Goal: Information Seeking & Learning: Check status

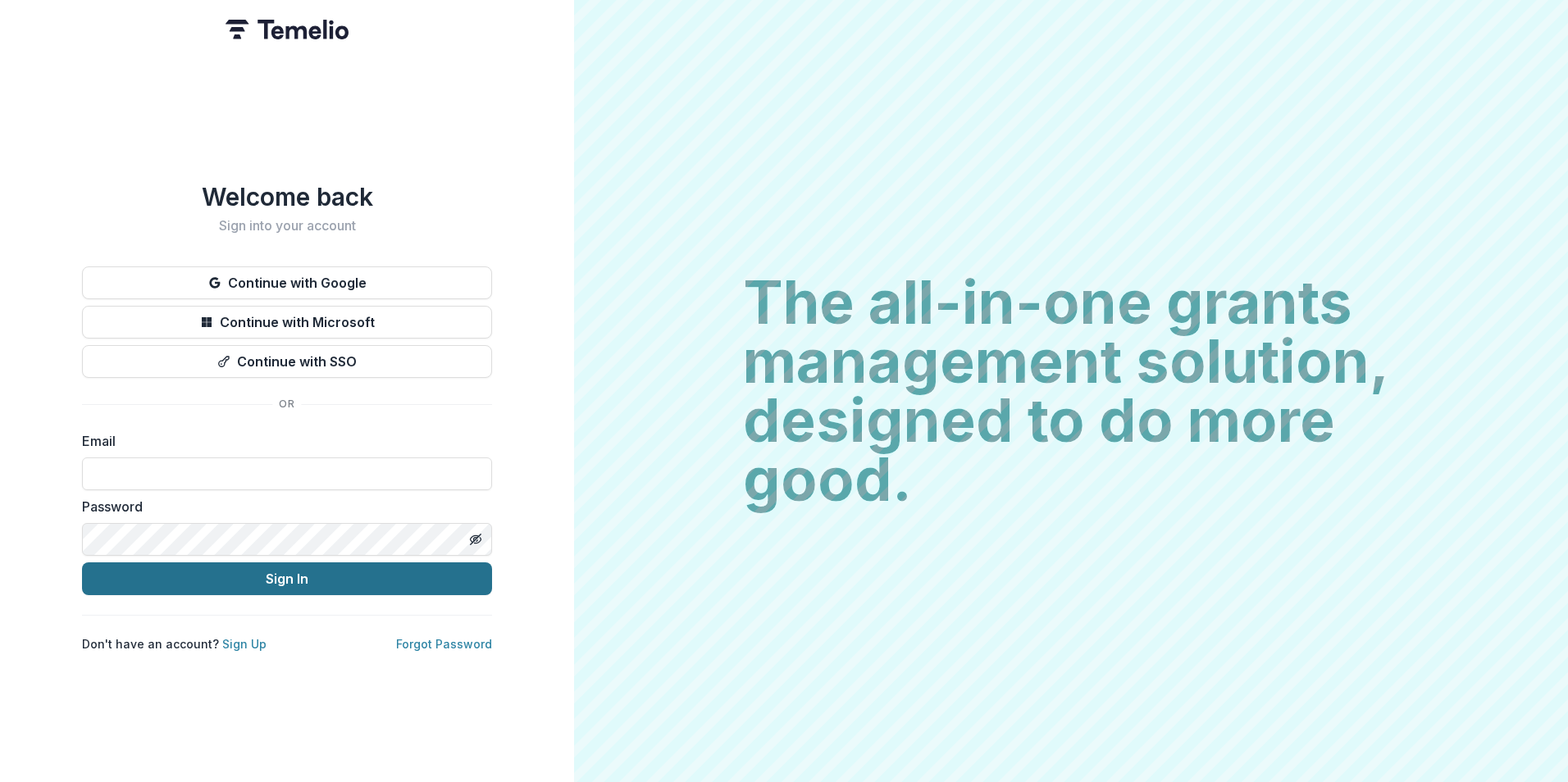
type input "**********"
click at [264, 572] on button "Sign In" at bounding box center [287, 579] width 410 height 32
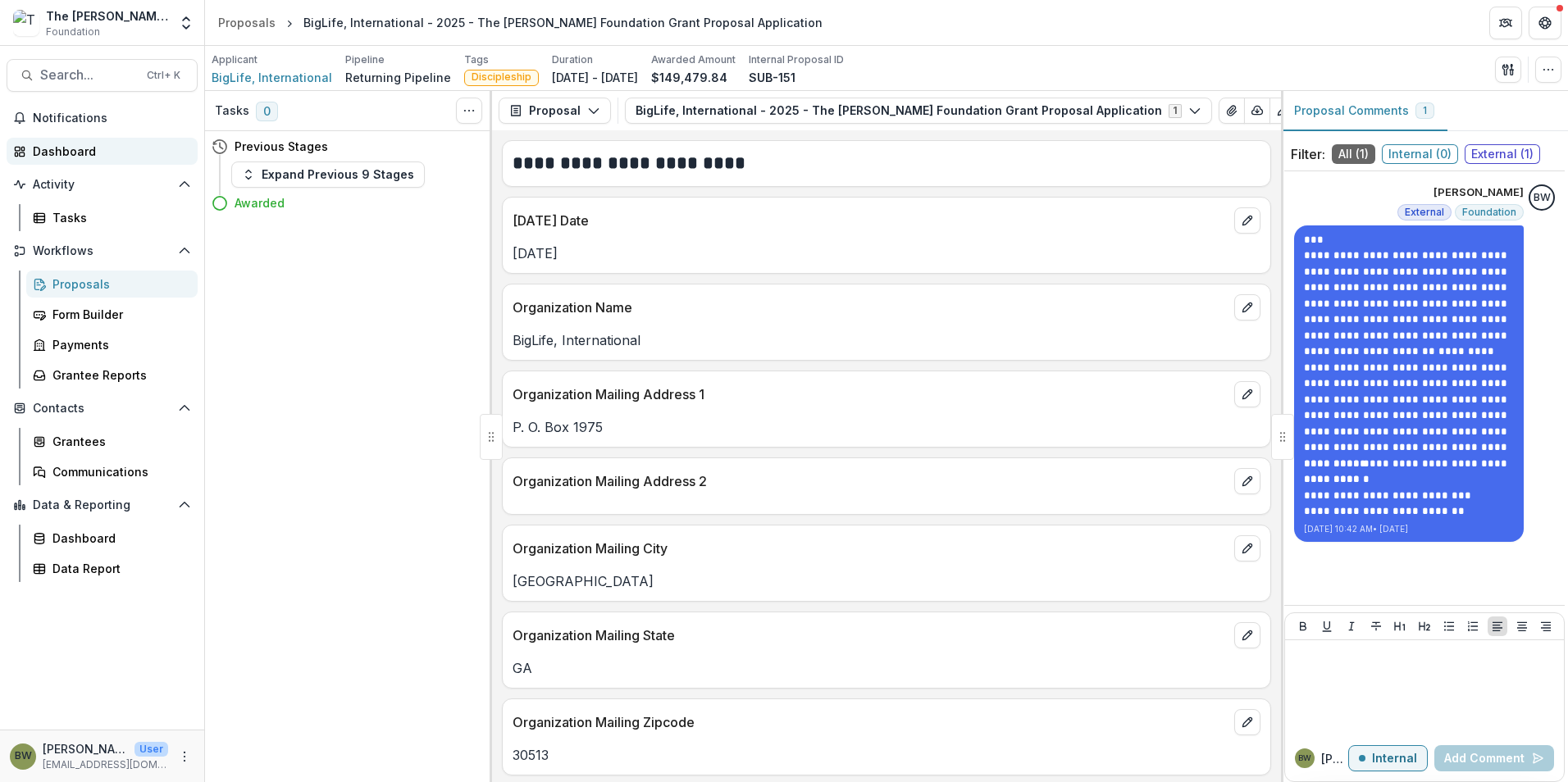
click at [60, 150] on div "Dashboard" at bounding box center [108, 151] width 151 height 17
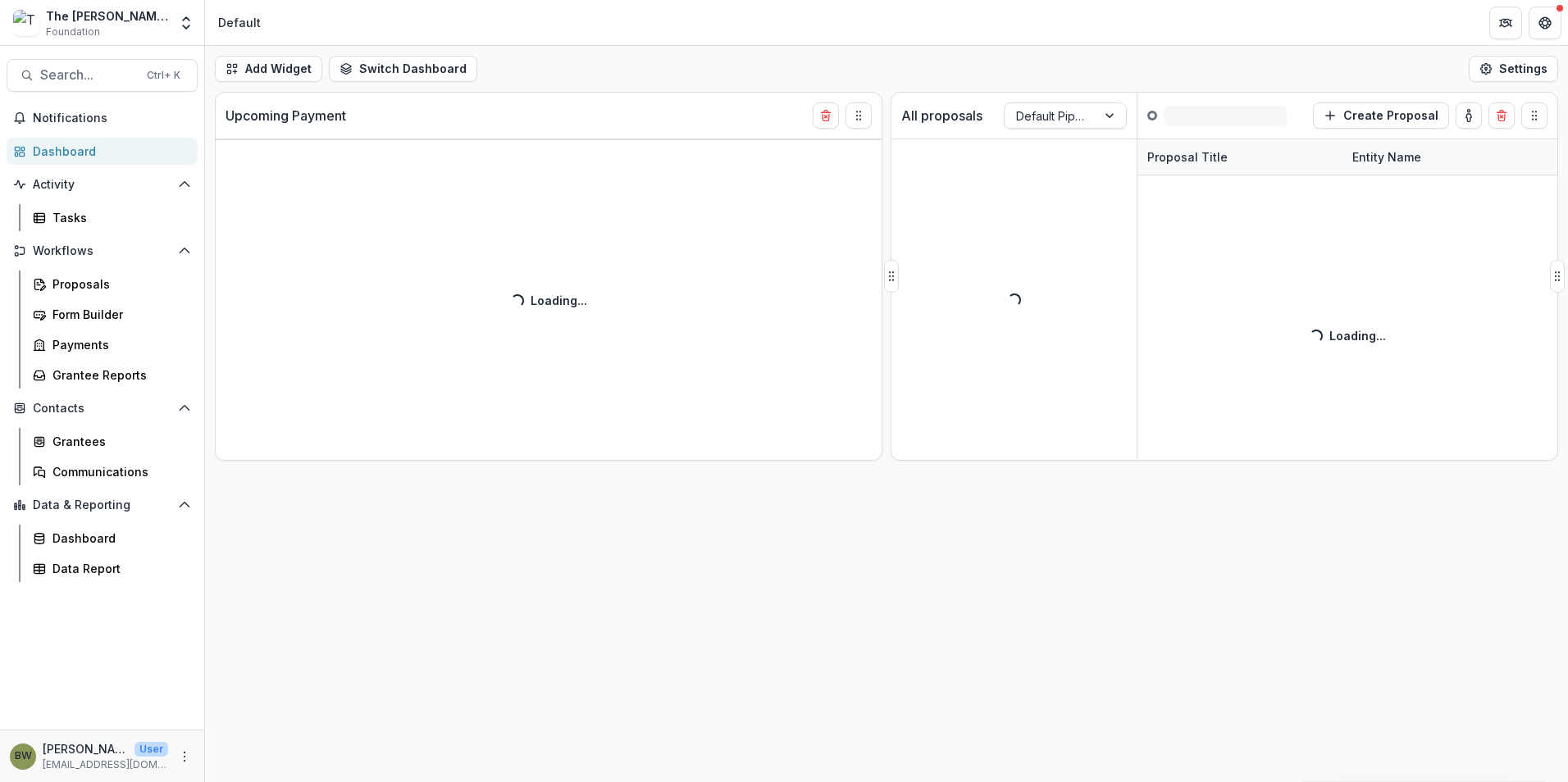
drag, startPoint x: 1185, startPoint y: 182, endPoint x: 1212, endPoint y: 206, distance: 36.1
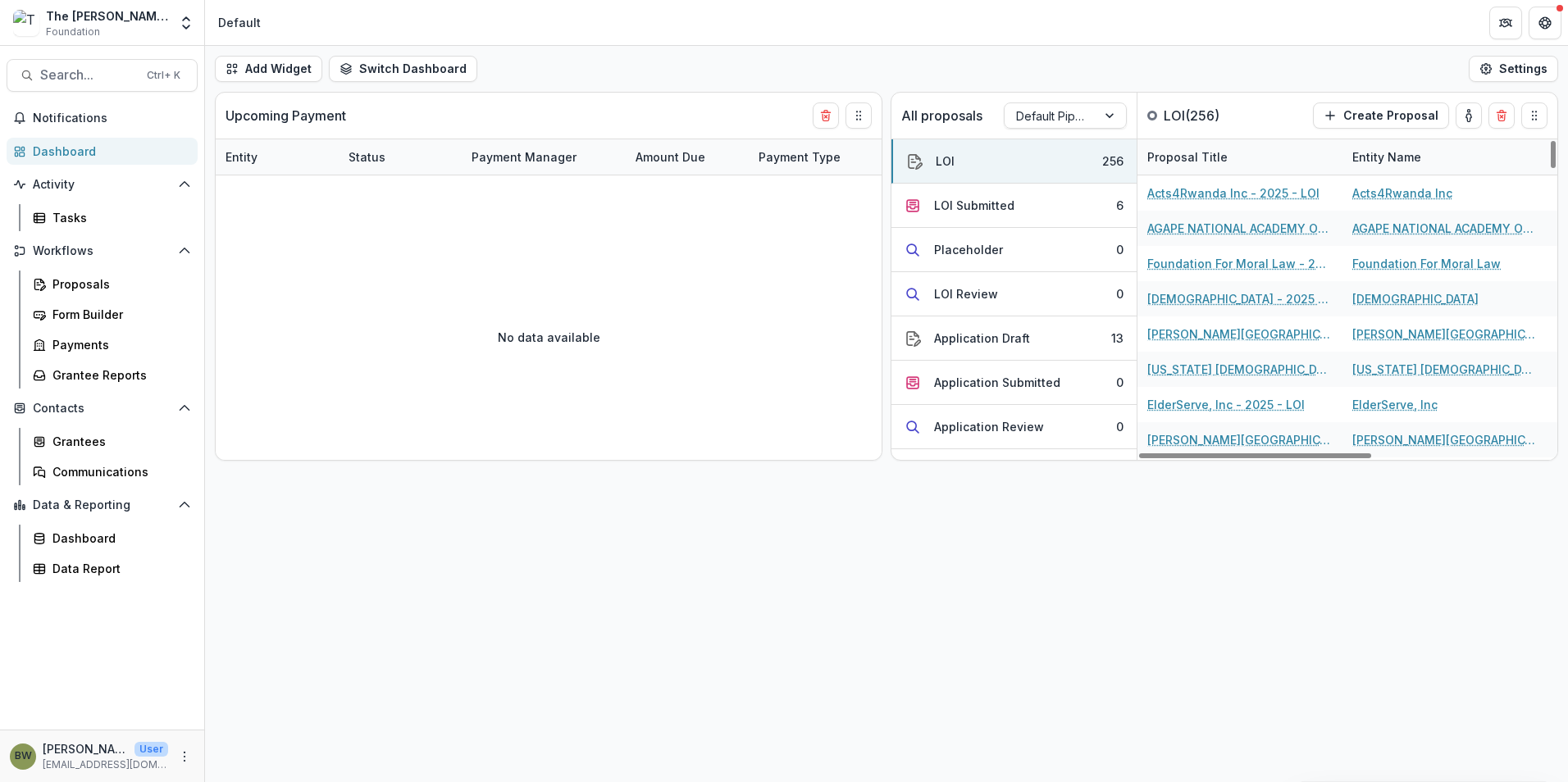
drag, startPoint x: 1212, startPoint y: 206, endPoint x: 1070, endPoint y: 60, distance: 203.7
click at [1070, 60] on div "Add Widget Switch Dashboard Default New Dashboard Settings" at bounding box center [887, 69] width 1363 height 46
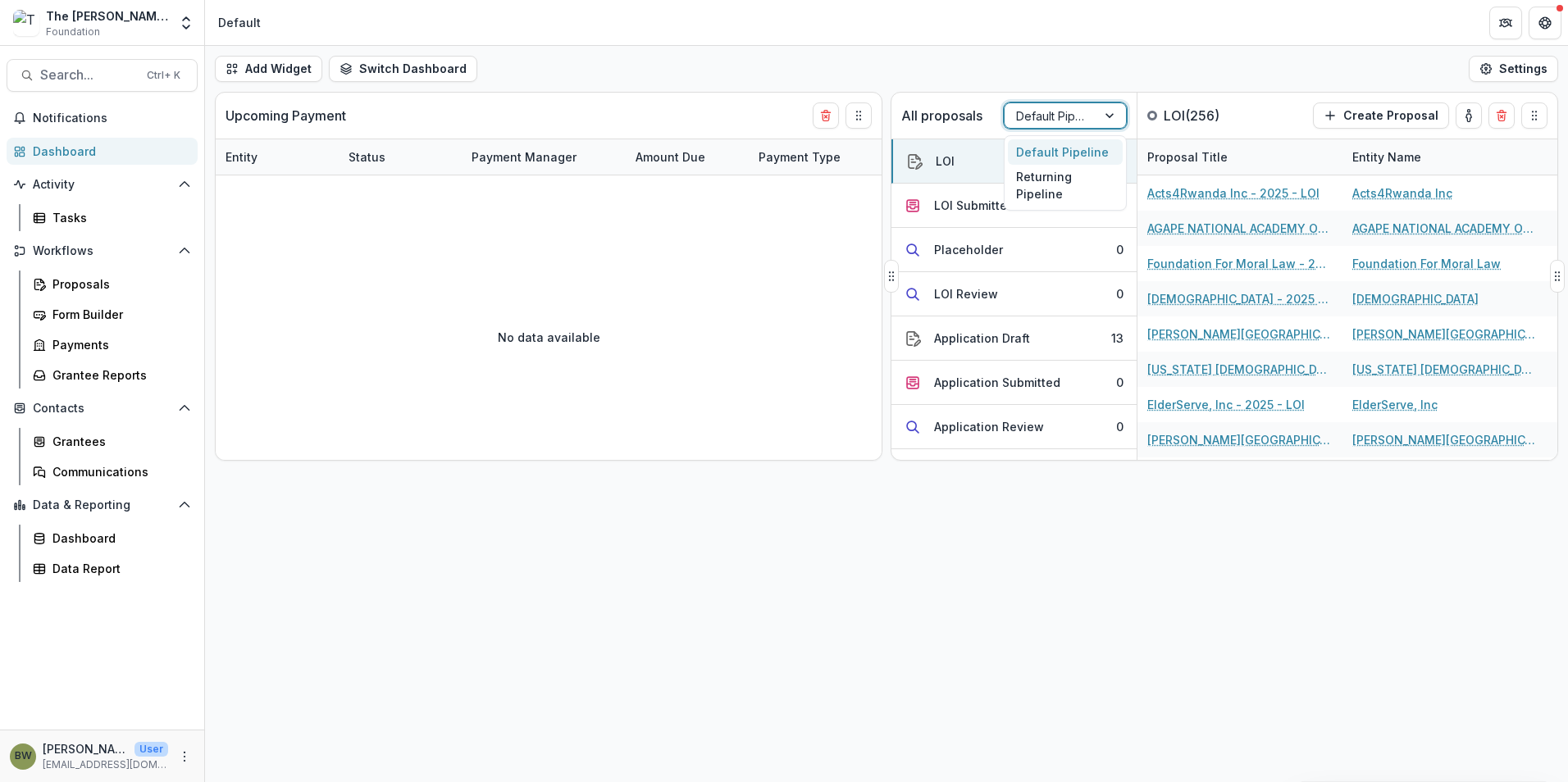
click at [1053, 113] on div at bounding box center [1050, 116] width 69 height 21
drag, startPoint x: 1042, startPoint y: 187, endPoint x: 979, endPoint y: 370, distance: 193.5
click at [961, 386] on body "Skip to content The Bolick Foundation Foundation Team Settings Admin Settings D…" at bounding box center [784, 391] width 1568 height 782
click at [969, 331] on div "Application Draft" at bounding box center [981, 338] width 96 height 17
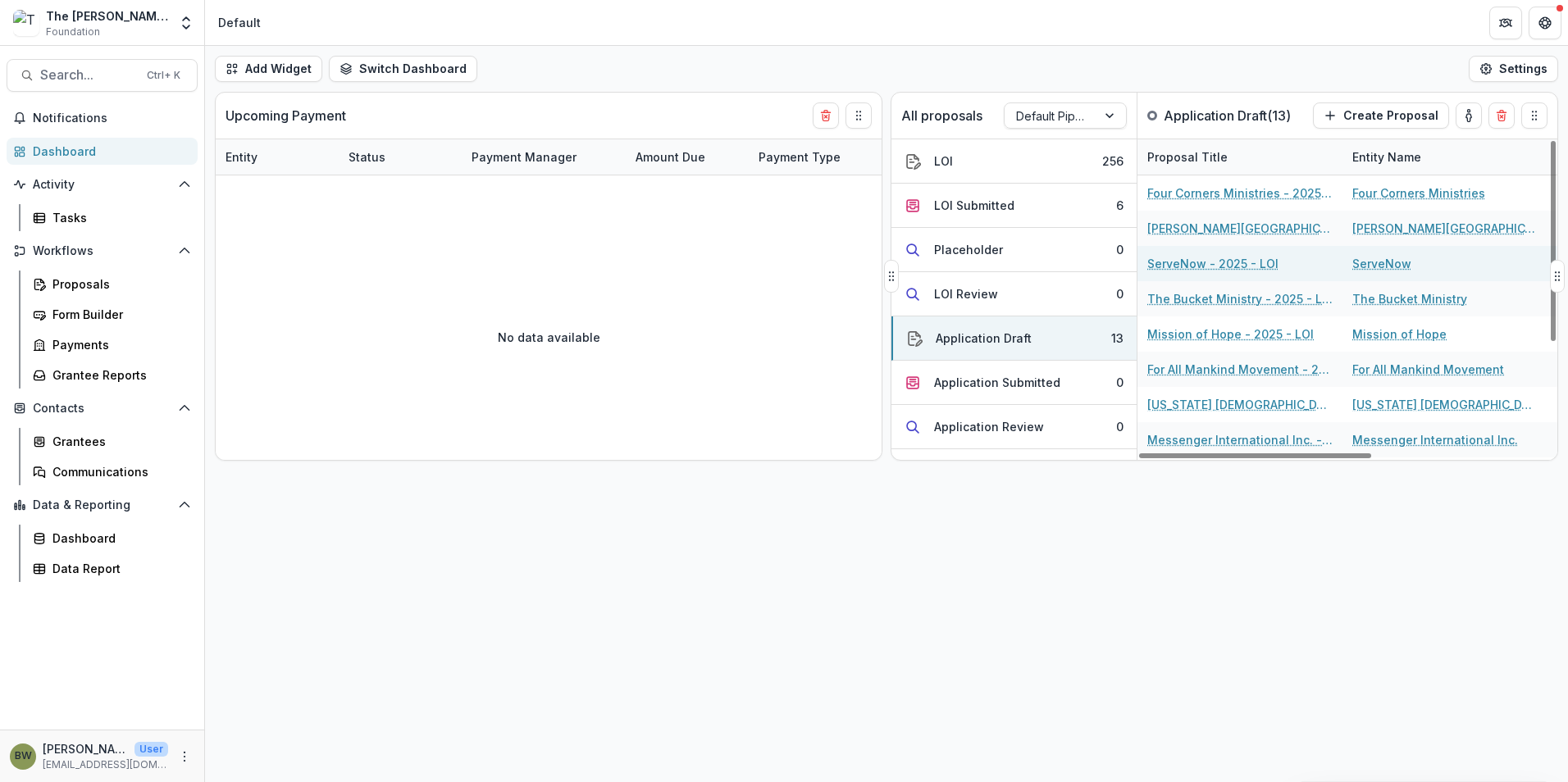
click at [1220, 270] on link "ServeNow - 2025 - LOI" at bounding box center [1212, 263] width 131 height 17
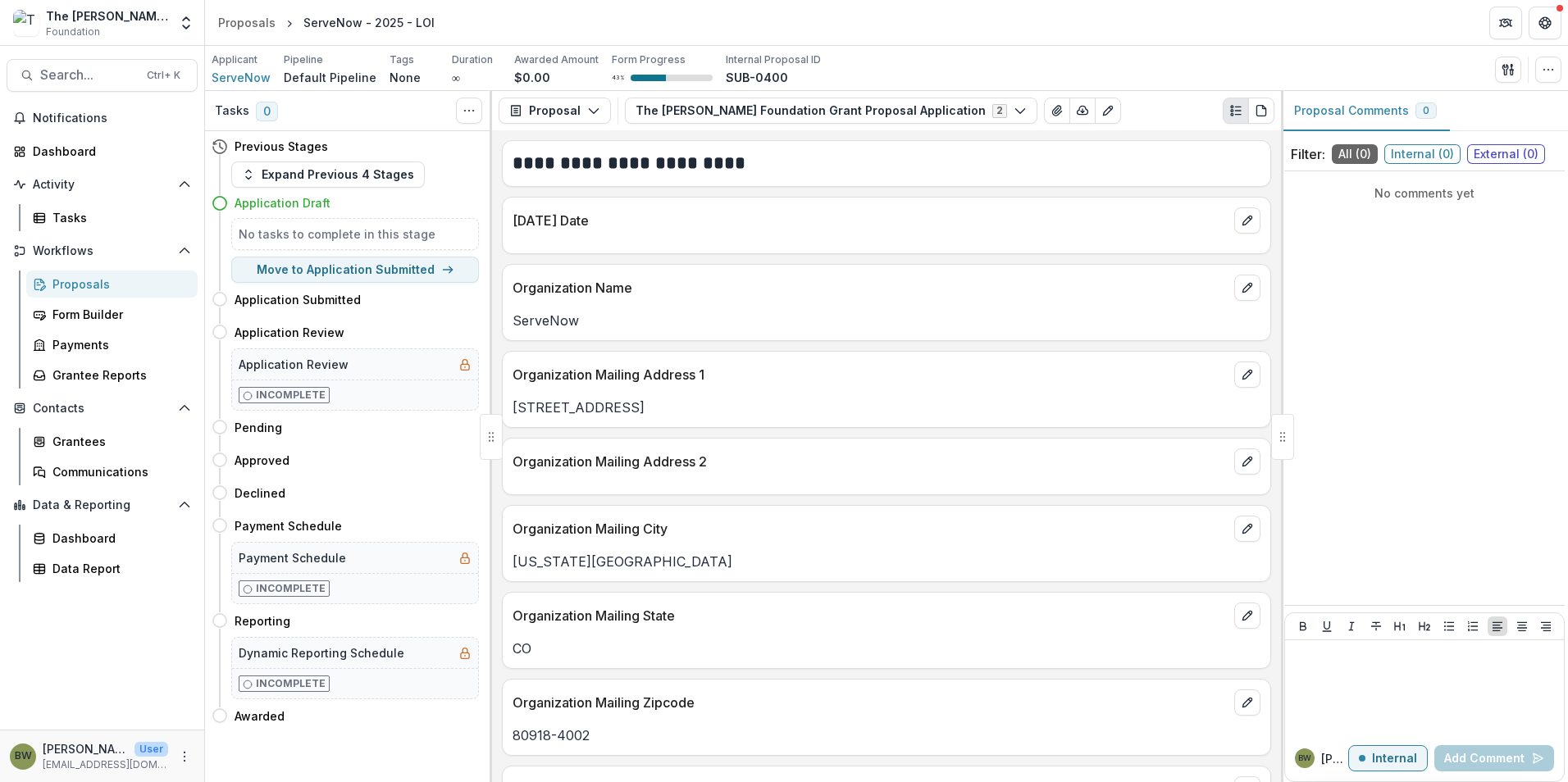
click at [1329, 762] on p "Blair W" at bounding box center [1335, 758] width 27 height 17
click at [240, 74] on span "ServeNow" at bounding box center [240, 78] width 59 height 17
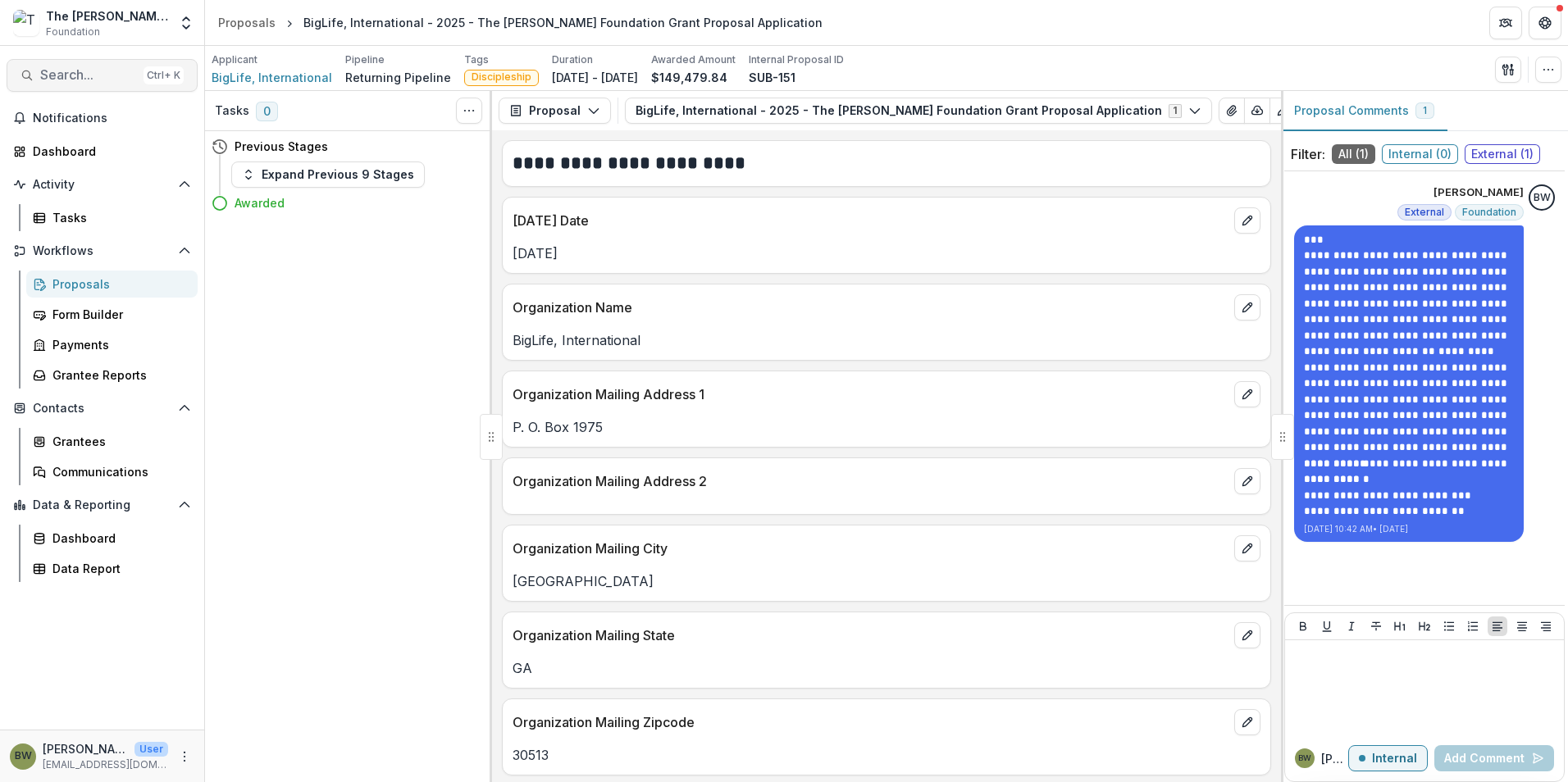
click at [87, 76] on span "Search..." at bounding box center [88, 75] width 97 height 15
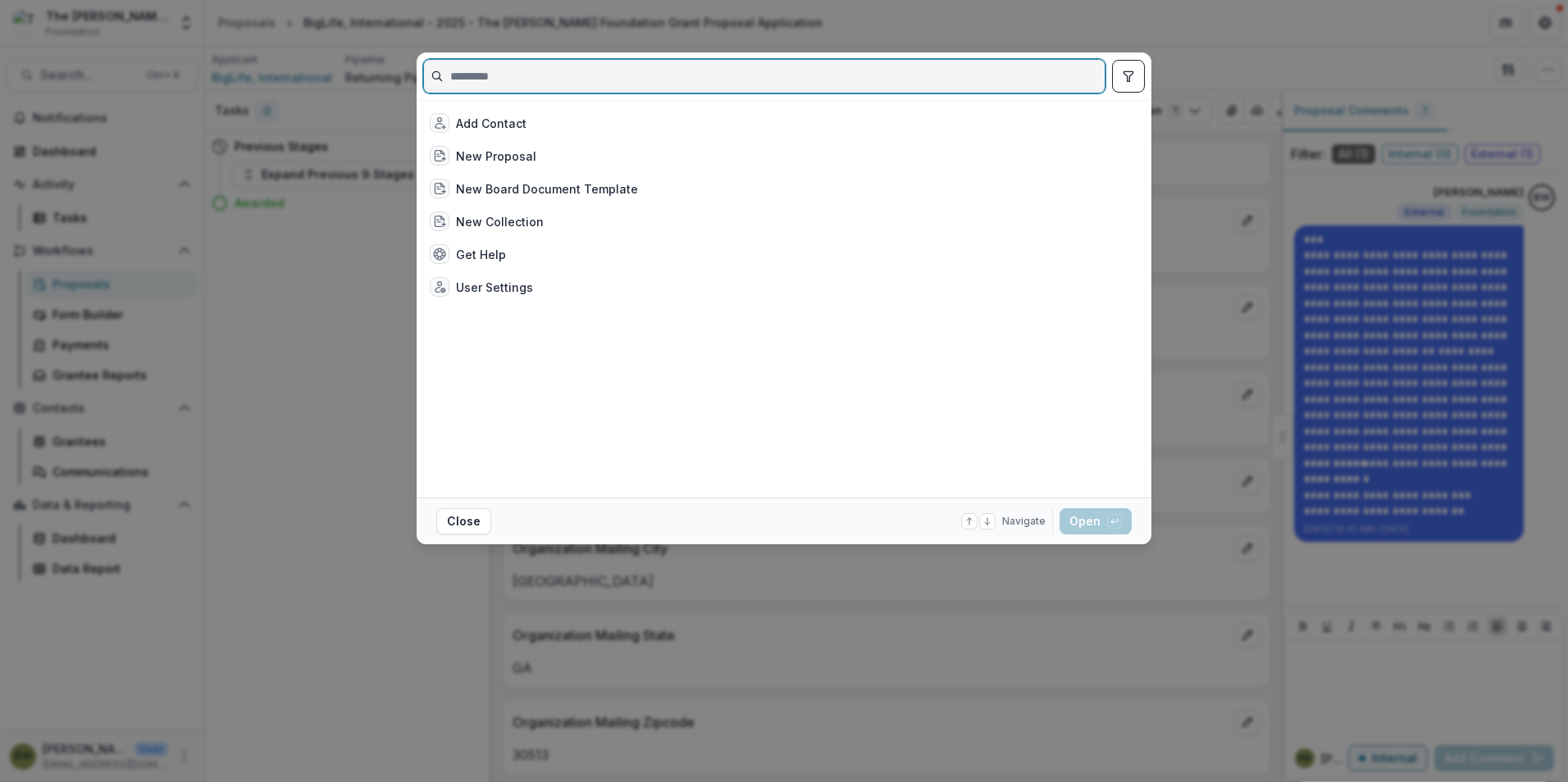
drag, startPoint x: 87, startPoint y: 76, endPoint x: 479, endPoint y: 75, distance: 392.0
paste input "**********"
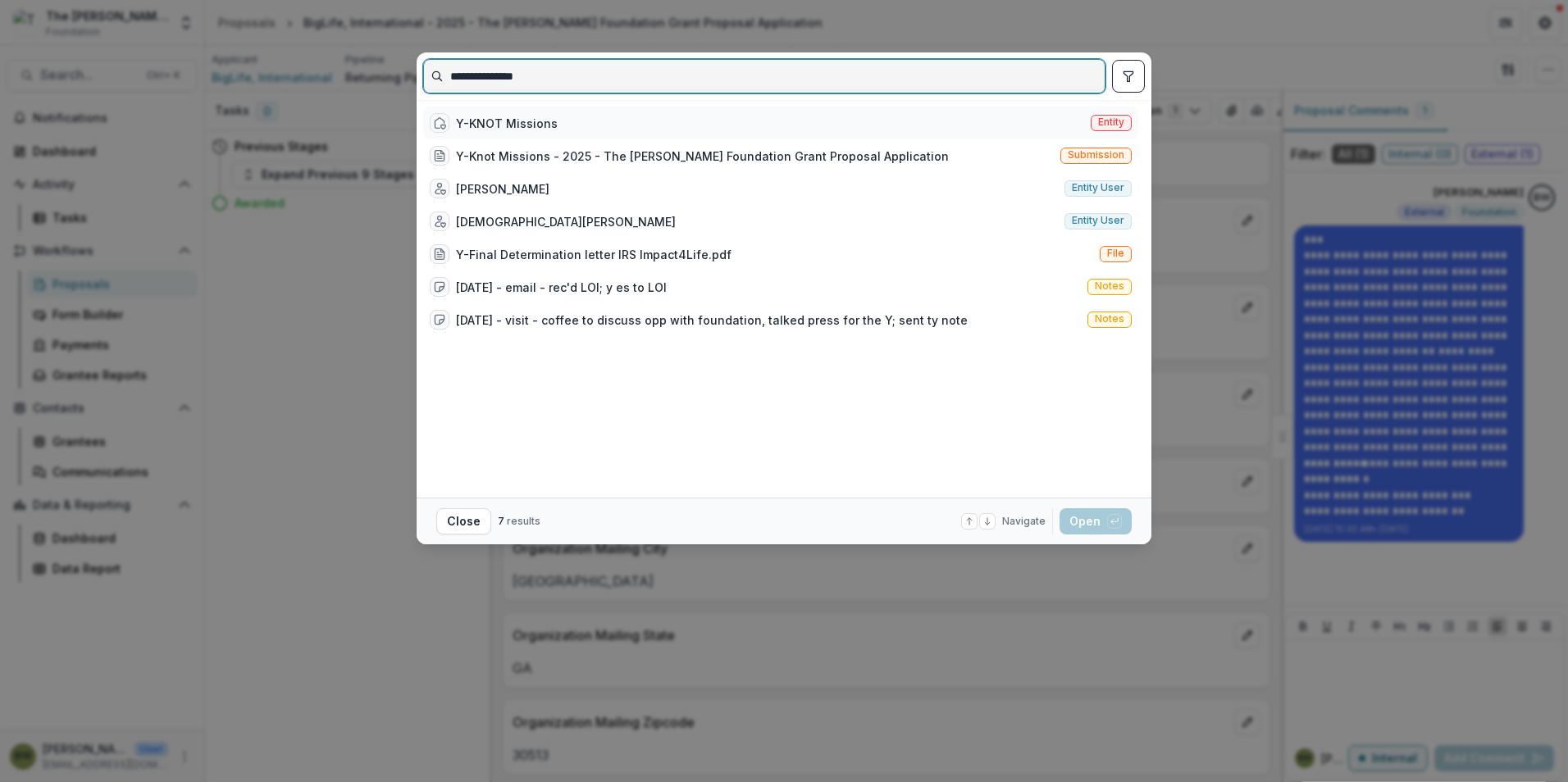
type input "**********"
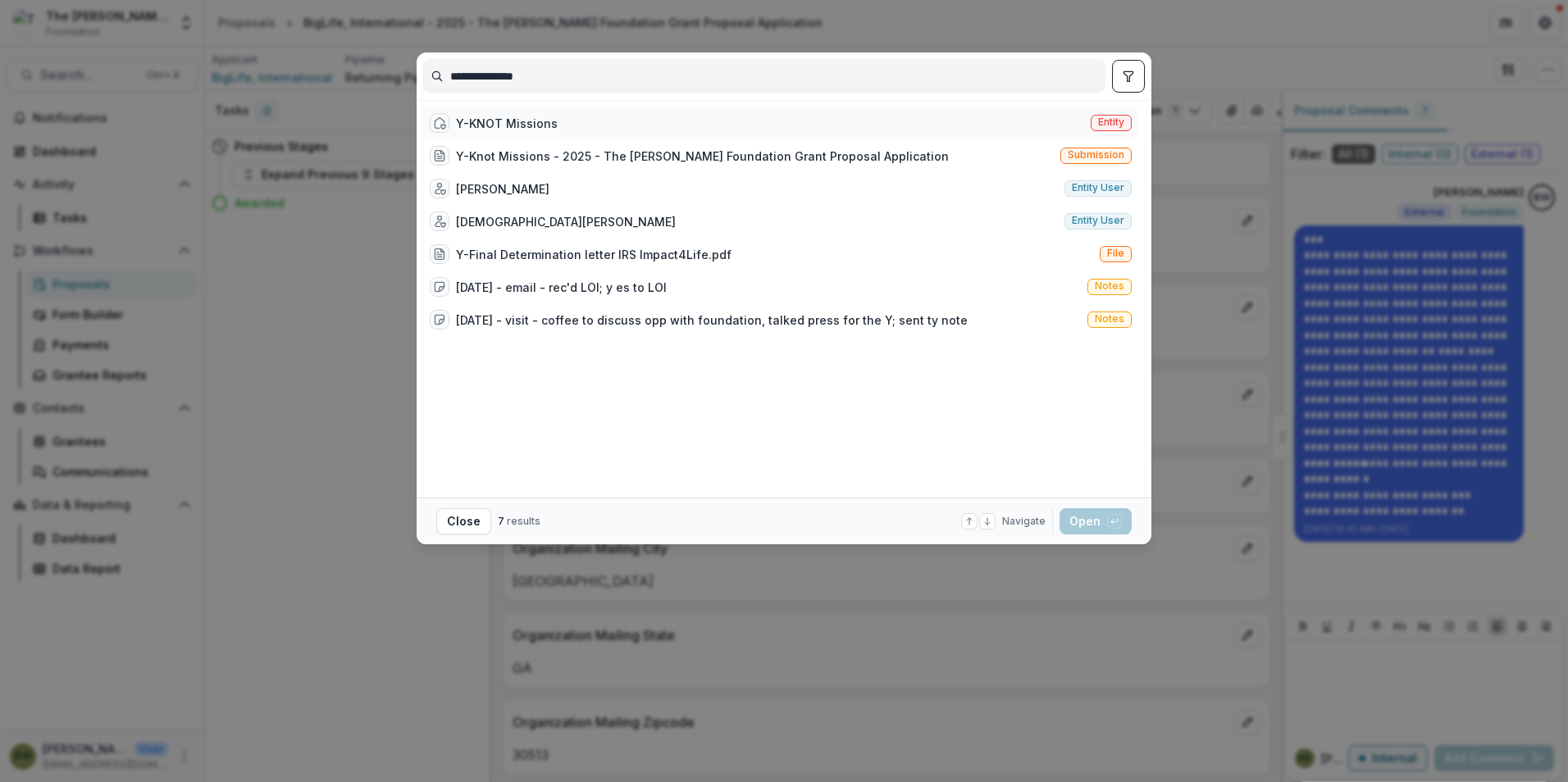
click at [1110, 120] on span "Entity" at bounding box center [1111, 121] width 27 height 11
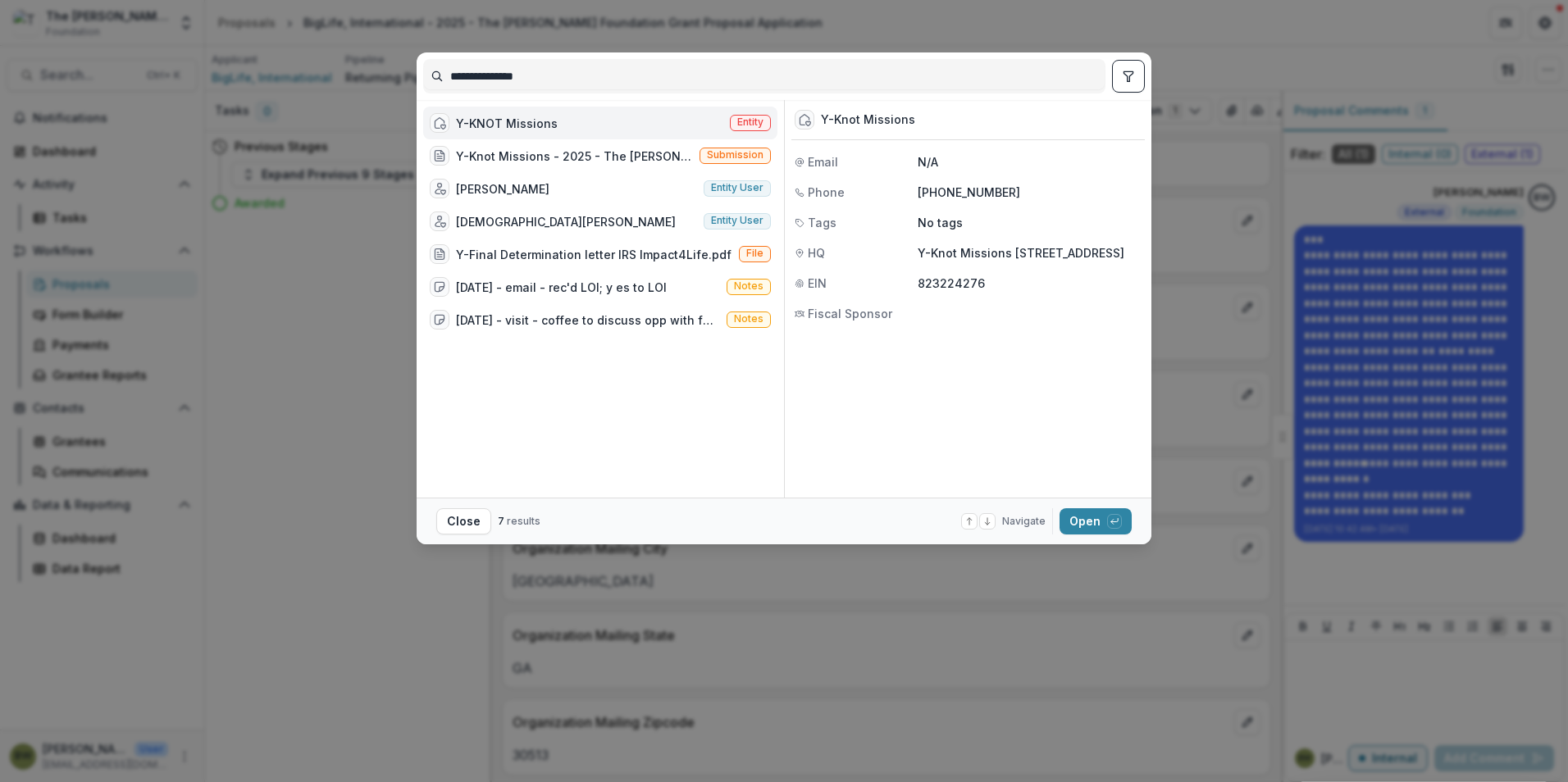
click at [752, 125] on span "Entity" at bounding box center [750, 121] width 27 height 11
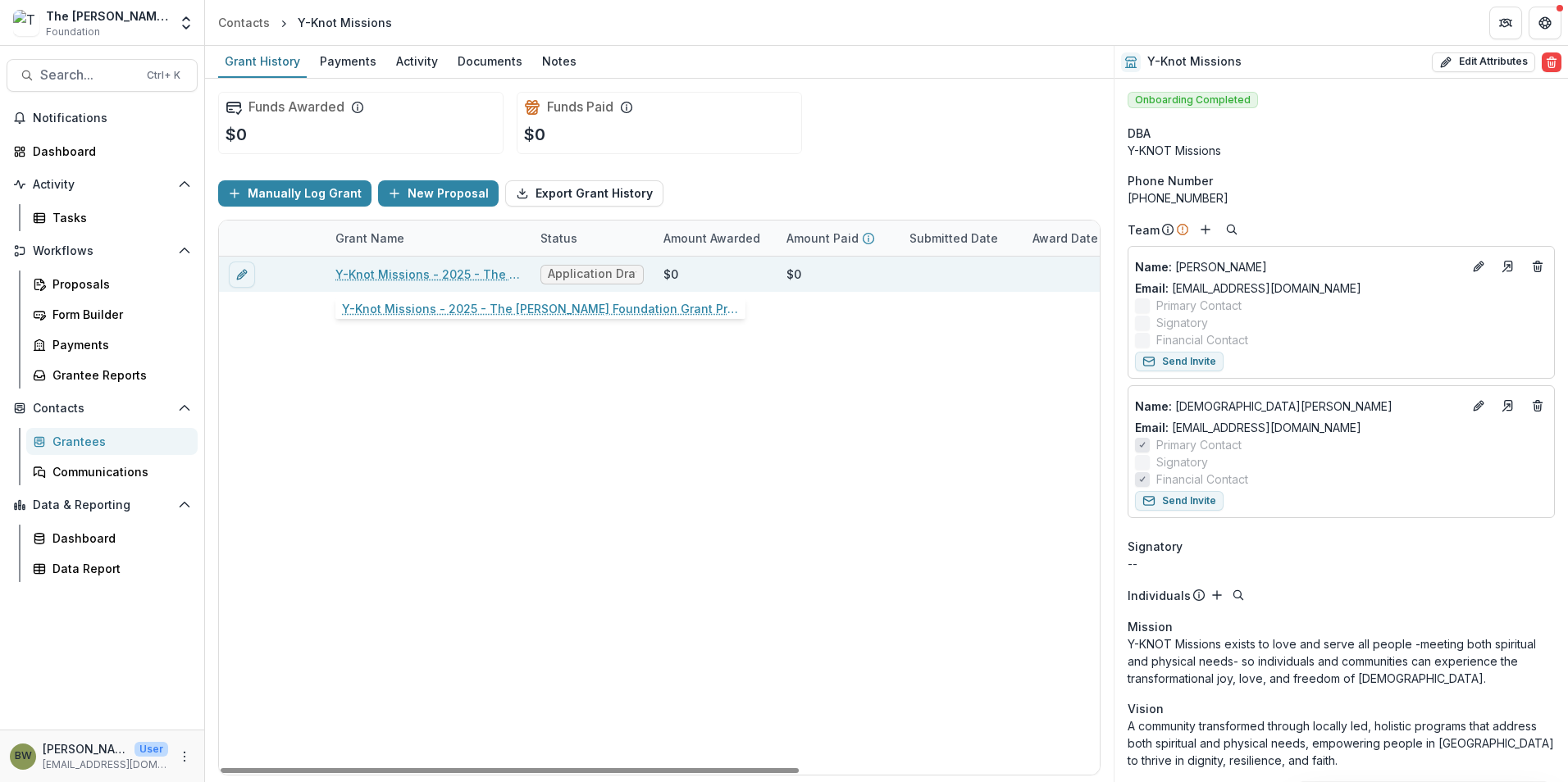
click at [370, 275] on link "Y-Knot Missions - 2025 - The Bolick Foundation Grant Proposal Application" at bounding box center [427, 274] width 186 height 17
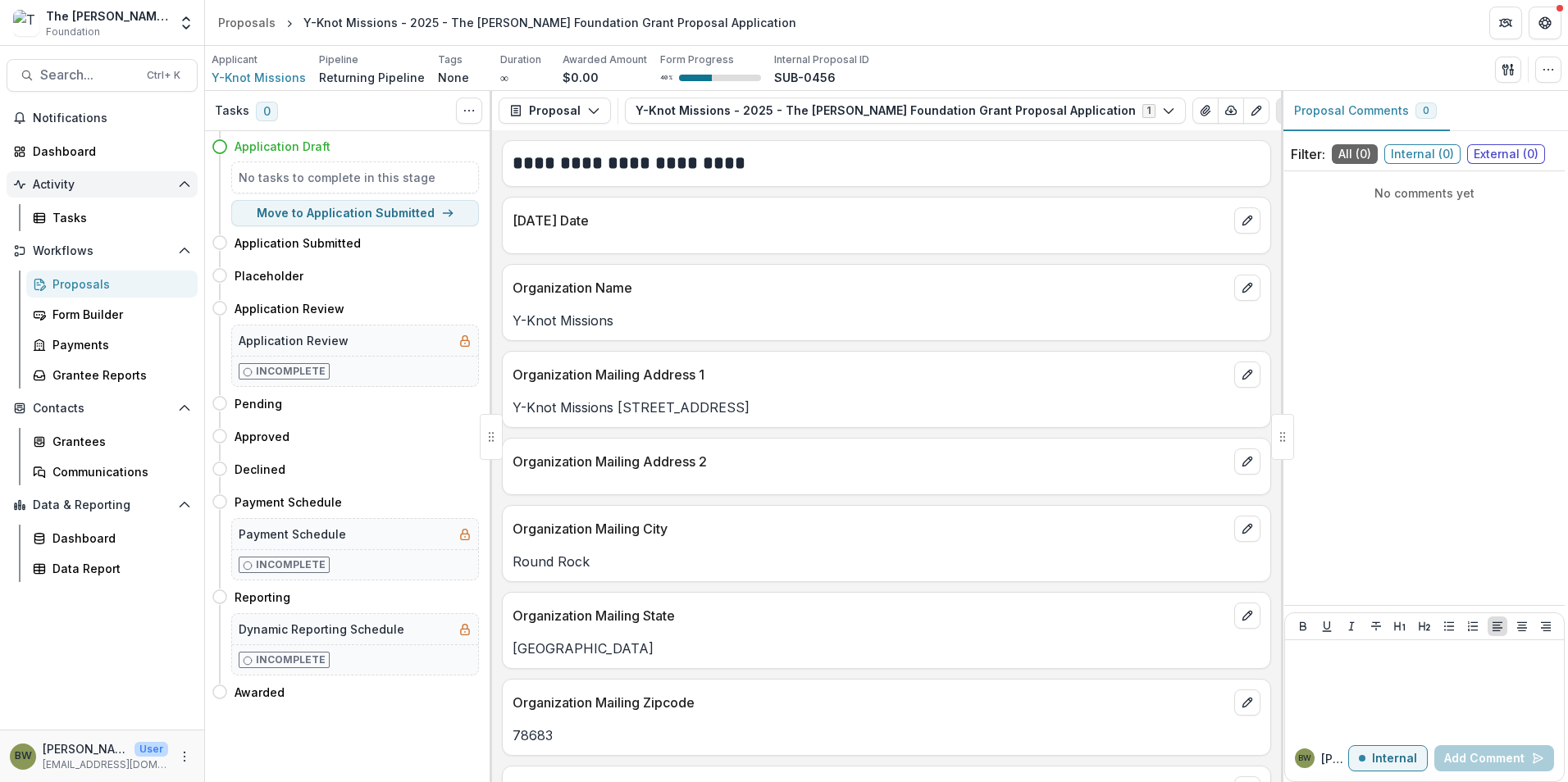
click at [68, 185] on span "Activity" at bounding box center [102, 185] width 139 height 14
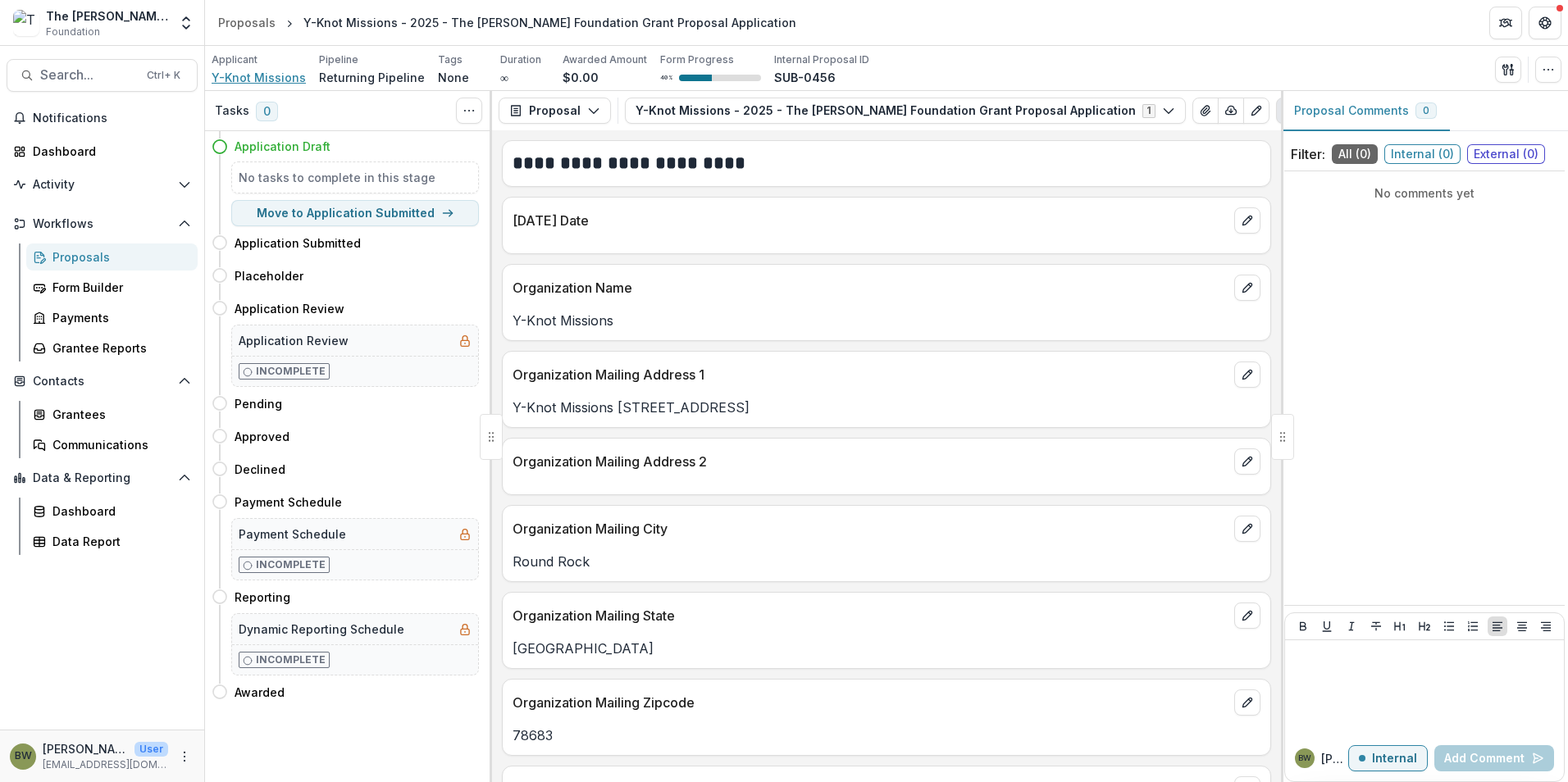
click at [250, 72] on span "Y-Knot Missions" at bounding box center [258, 78] width 94 height 17
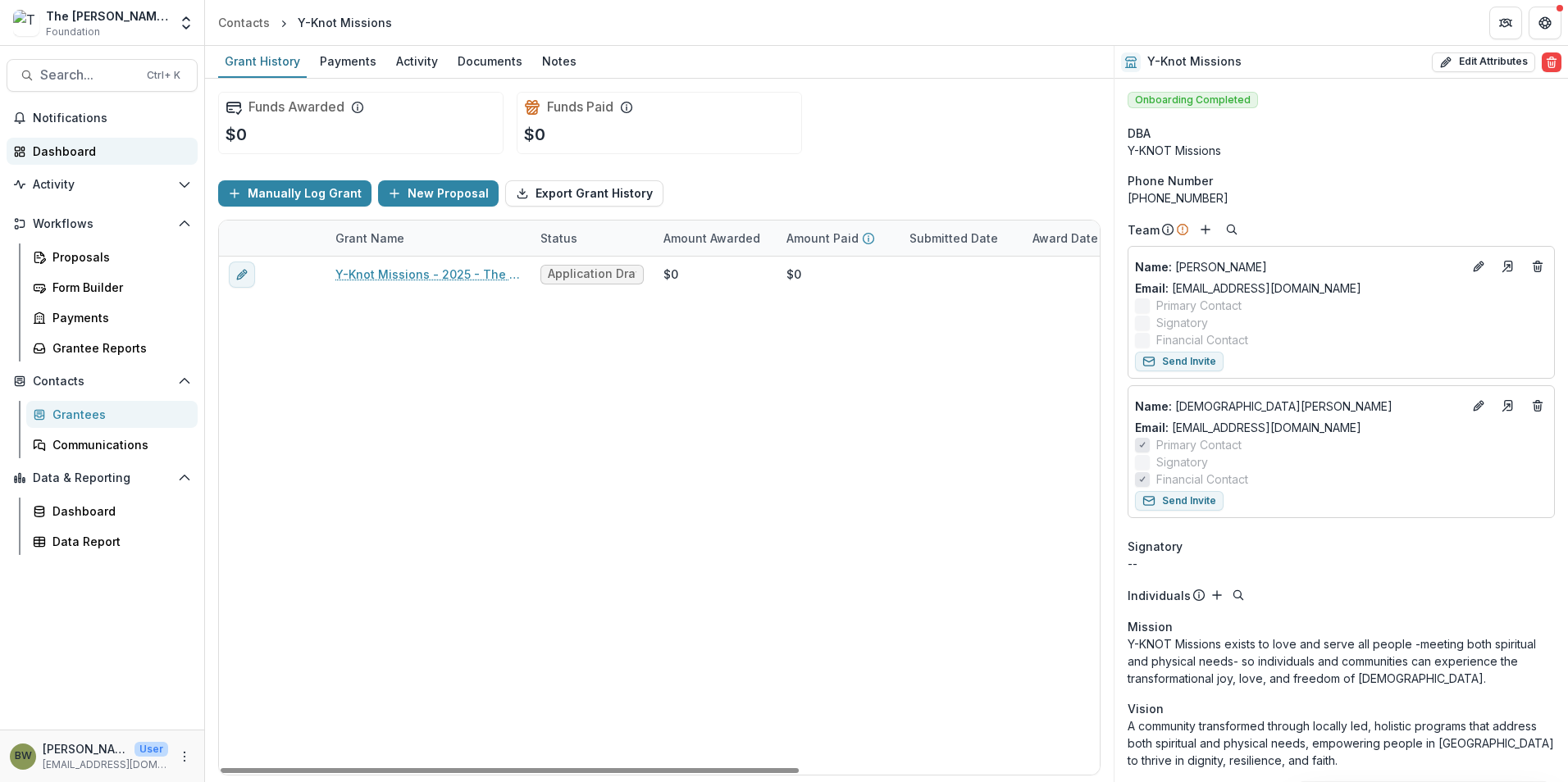
click at [72, 150] on div "Dashboard" at bounding box center [108, 151] width 151 height 17
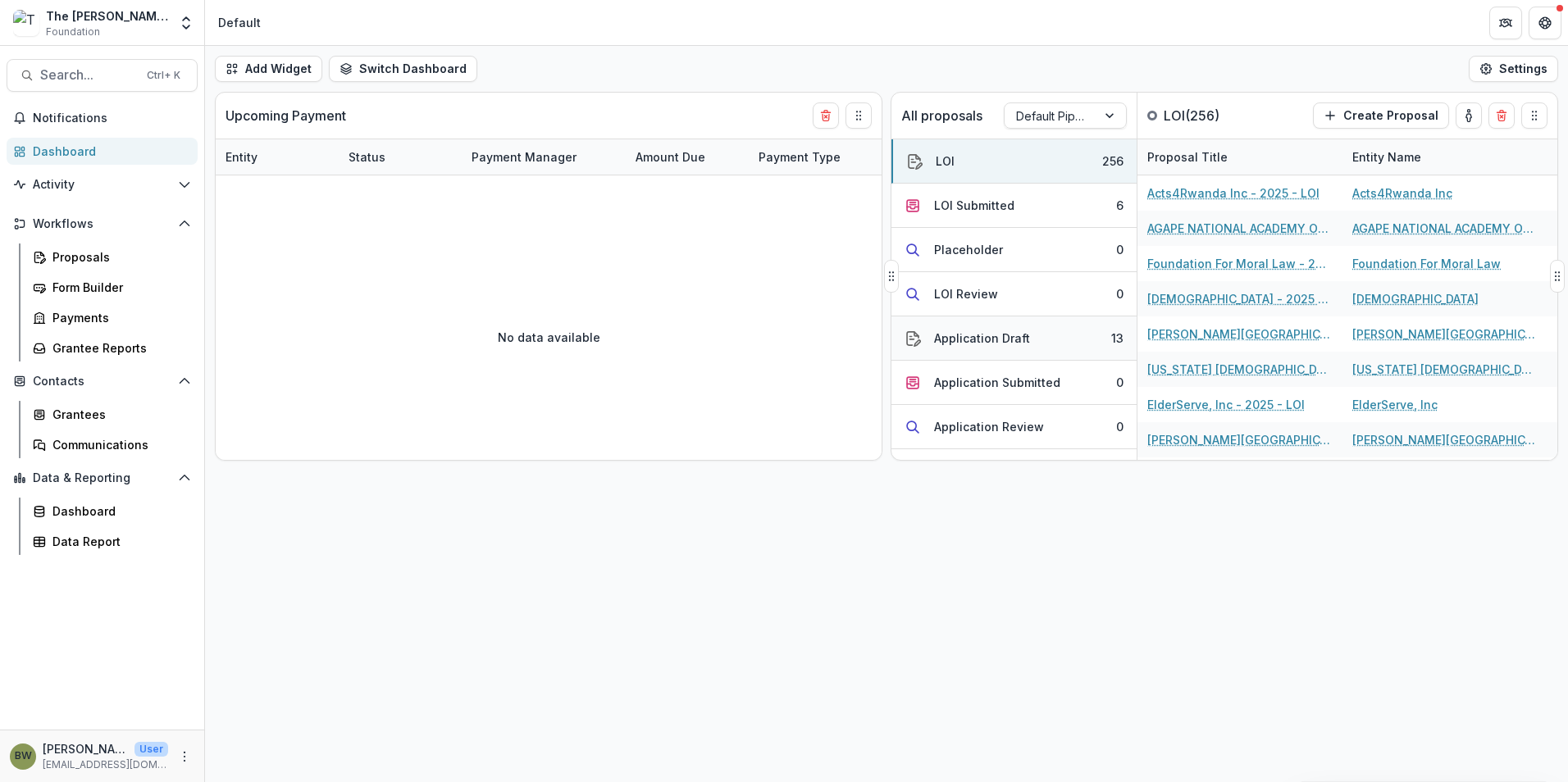
click at [1005, 347] on button "Application Draft 13" at bounding box center [1013, 338] width 245 height 44
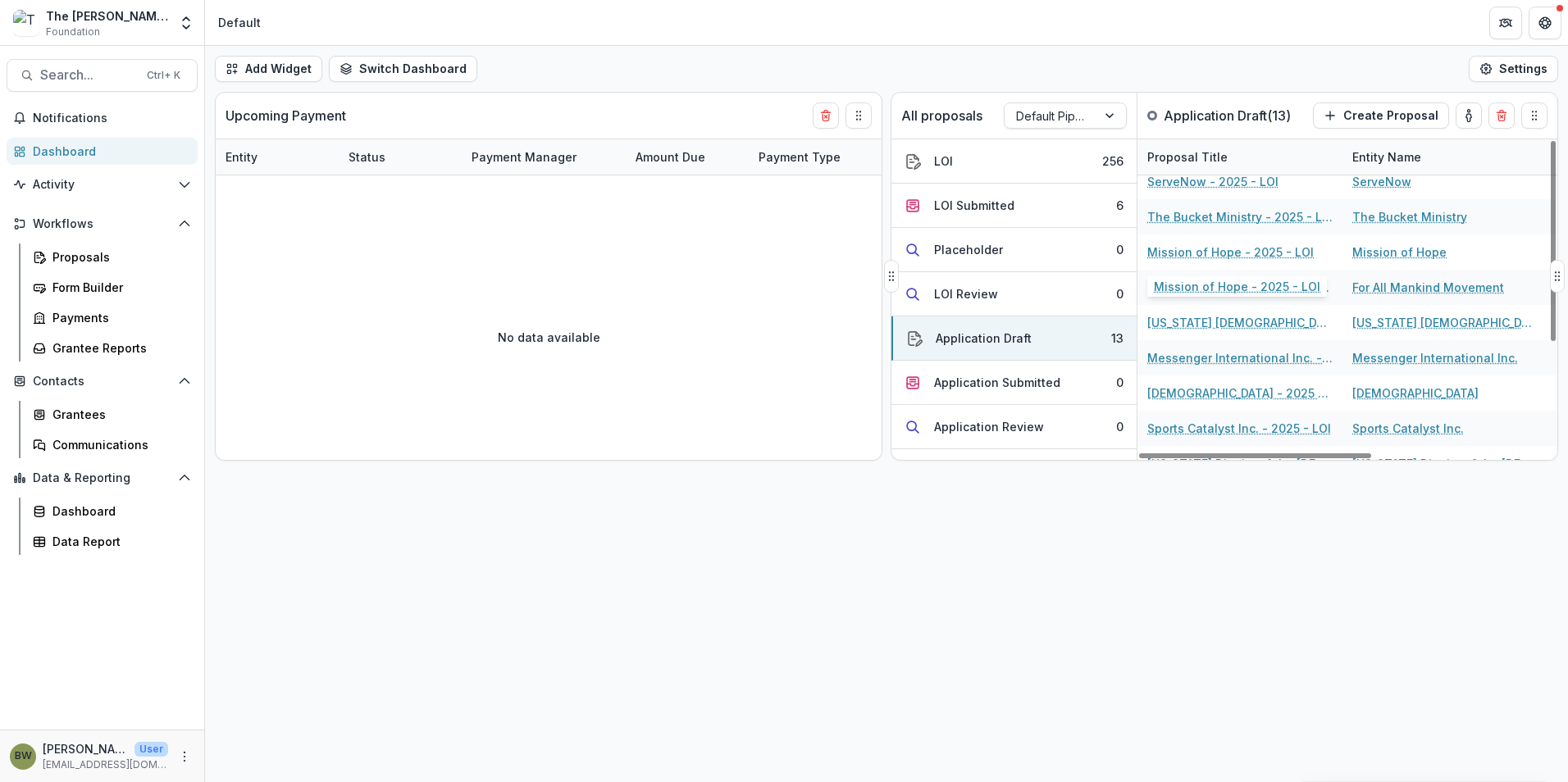
scroll to position [173, 0]
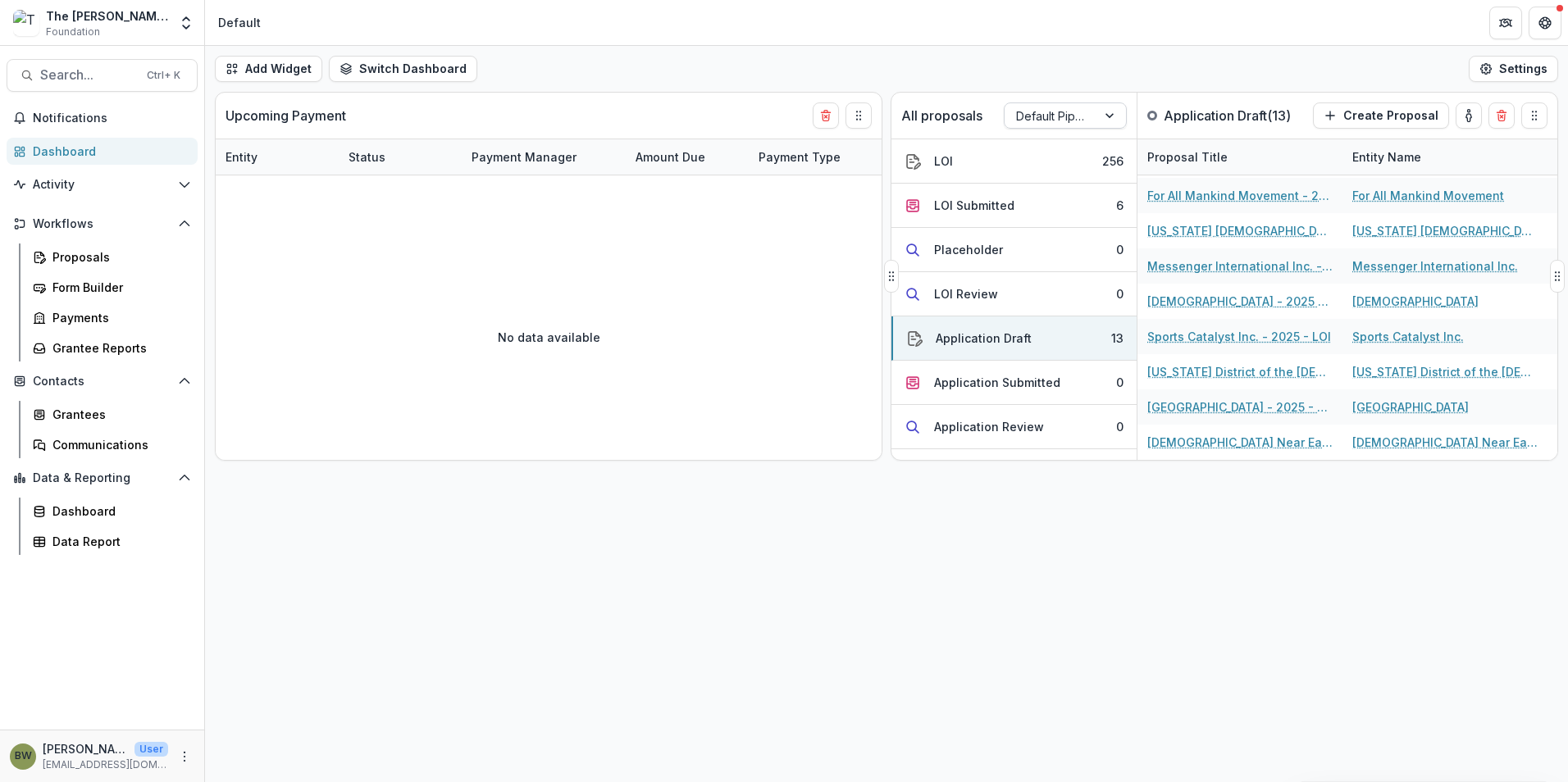
click at [1071, 113] on div at bounding box center [1050, 116] width 69 height 21
click at [1047, 192] on div "Returning Pipeline" at bounding box center [1065, 186] width 115 height 43
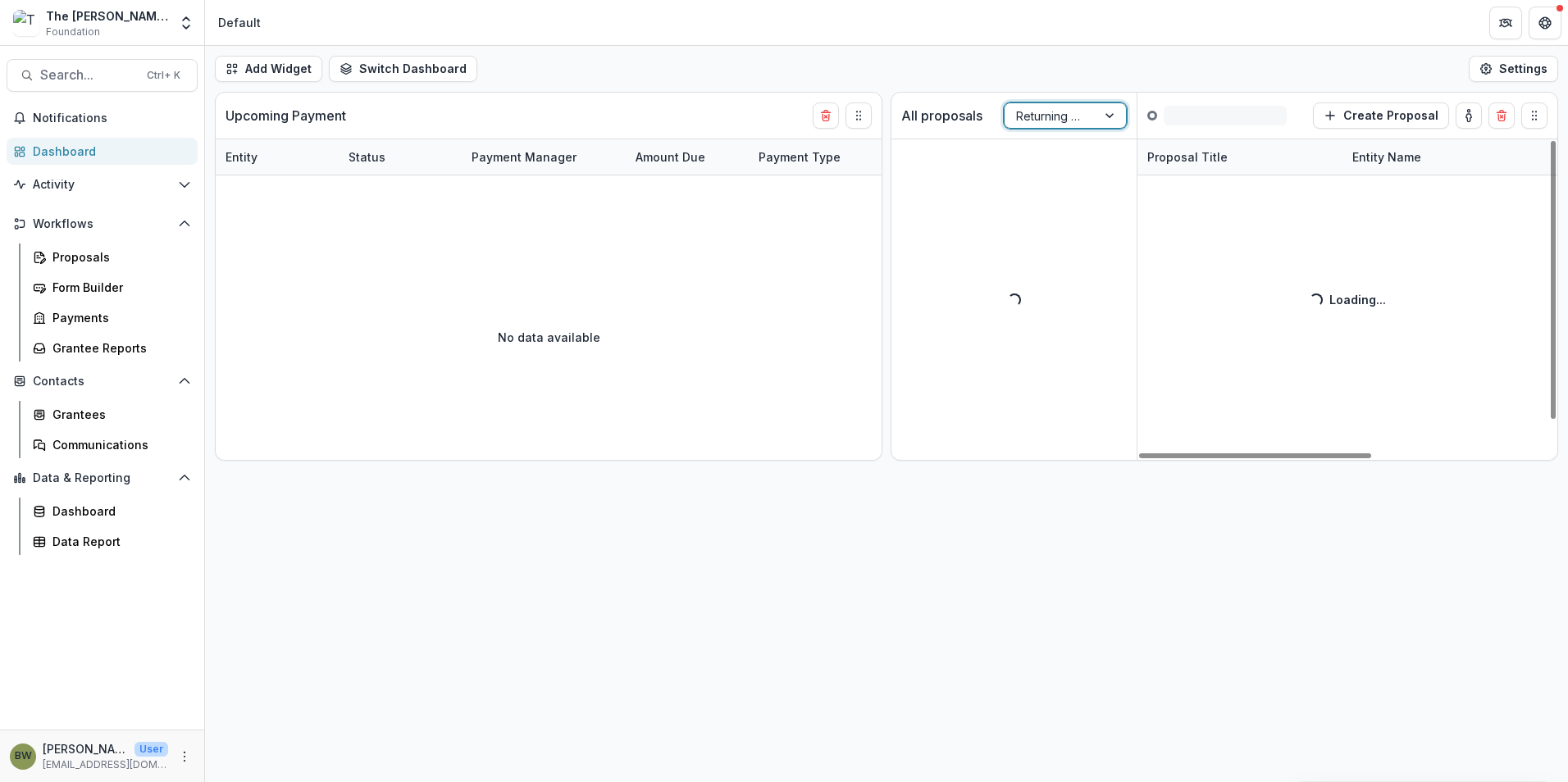
scroll to position [36, 0]
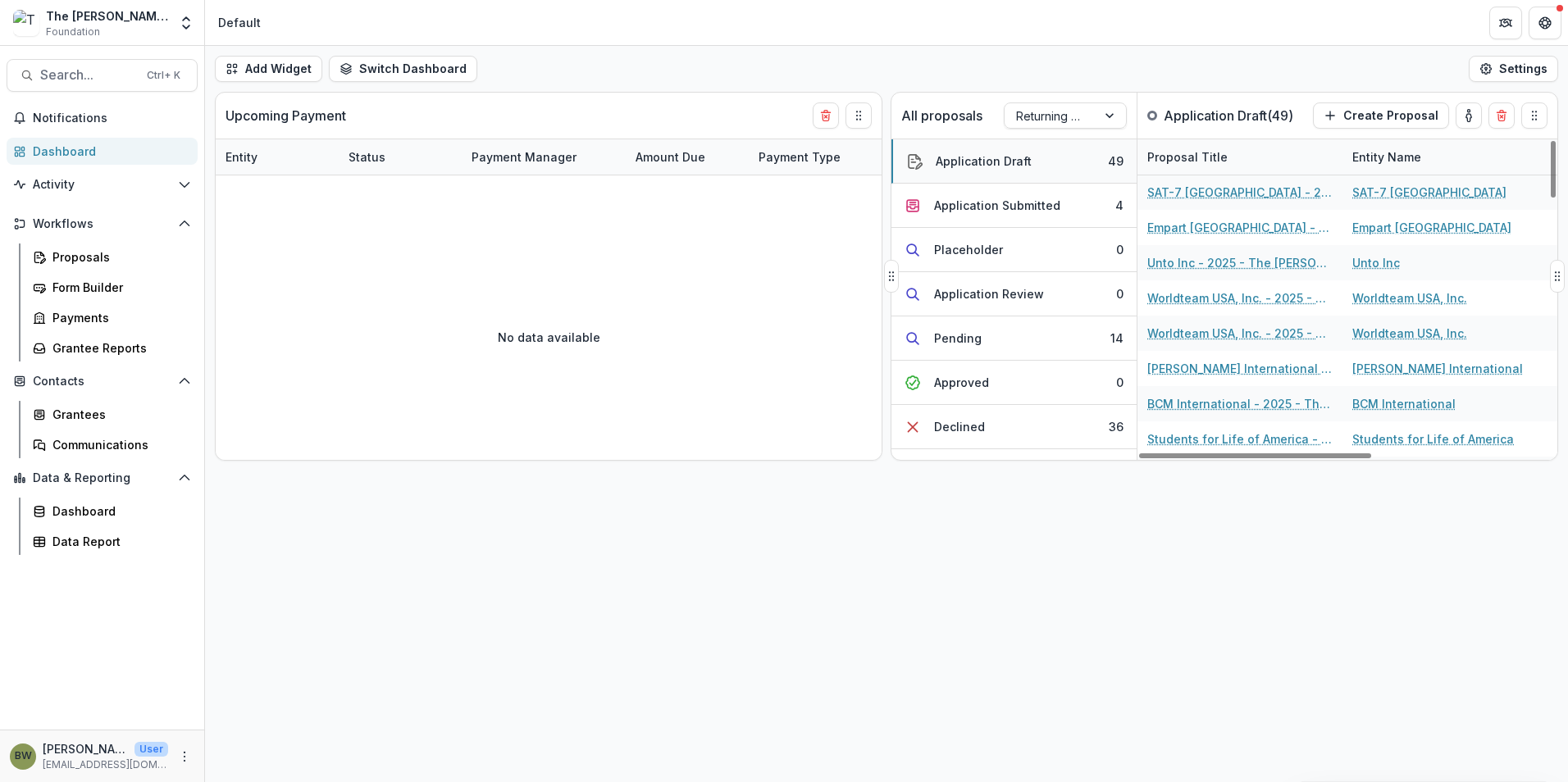
click at [1004, 164] on div "Application Draft" at bounding box center [983, 161] width 96 height 17
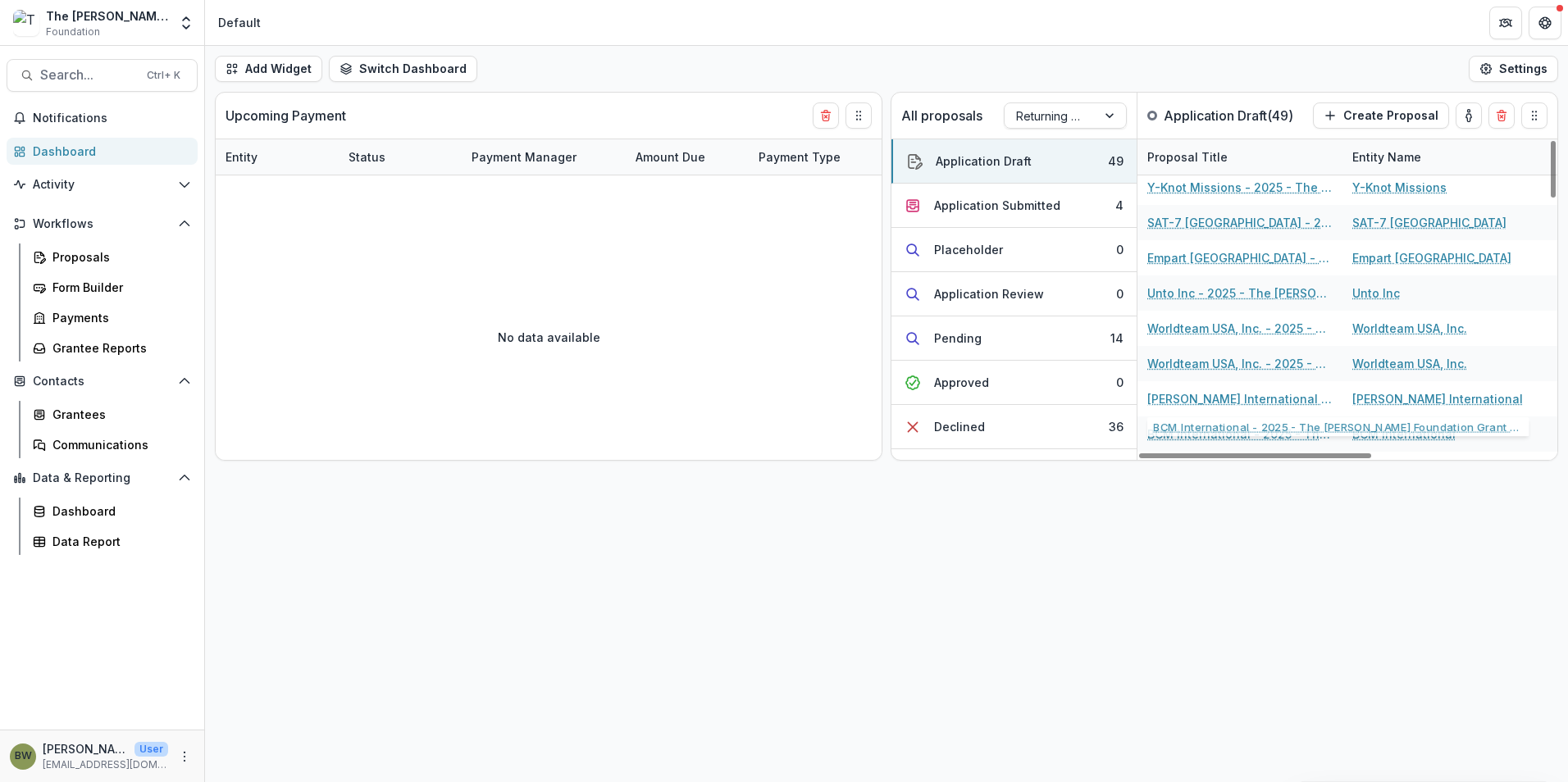
scroll to position [0, 0]
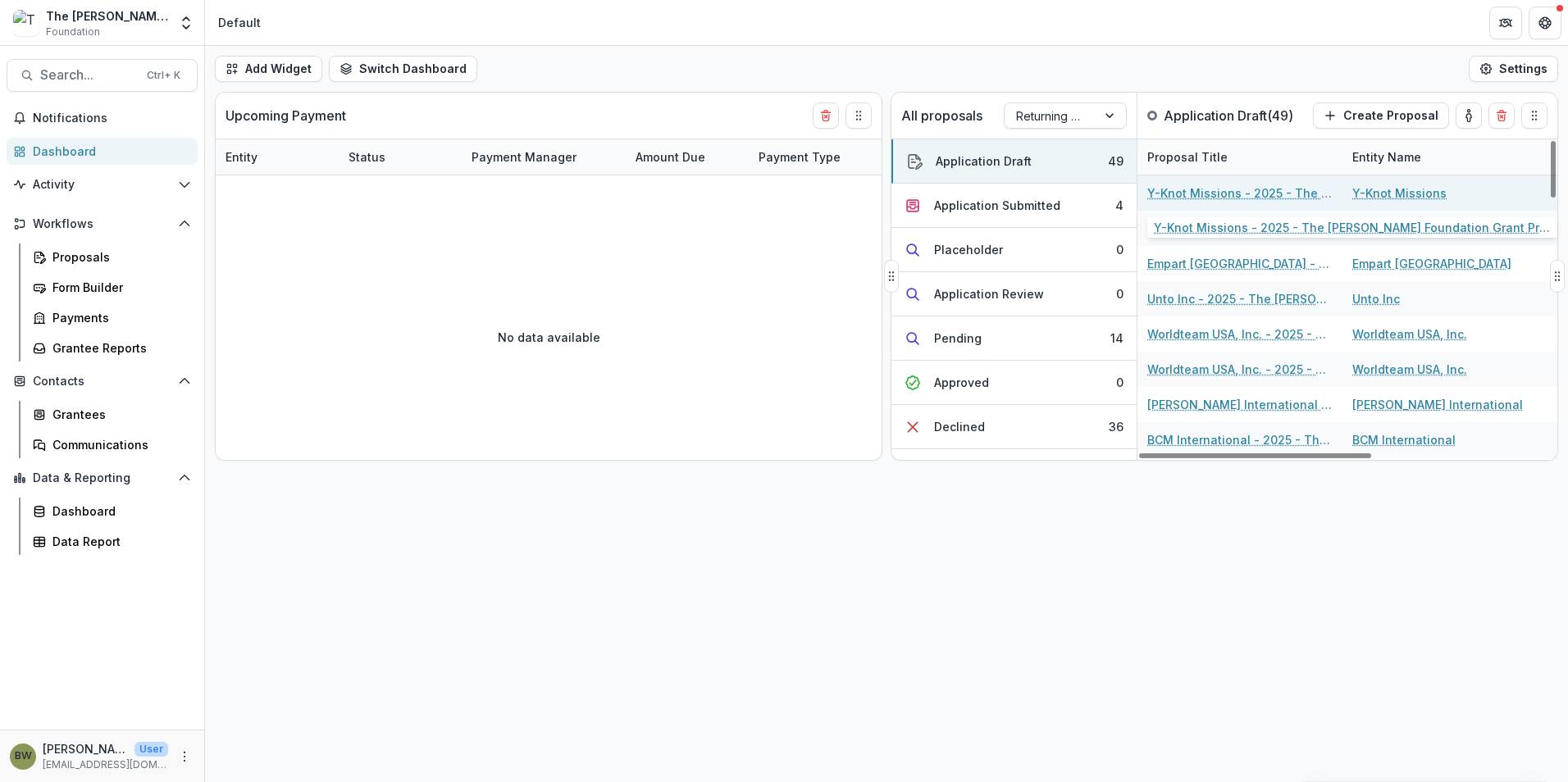
click at [1228, 191] on link "Y-Knot Missions - 2025 - The Bolick Foundation Grant Proposal Application" at bounding box center [1240, 193] width 186 height 17
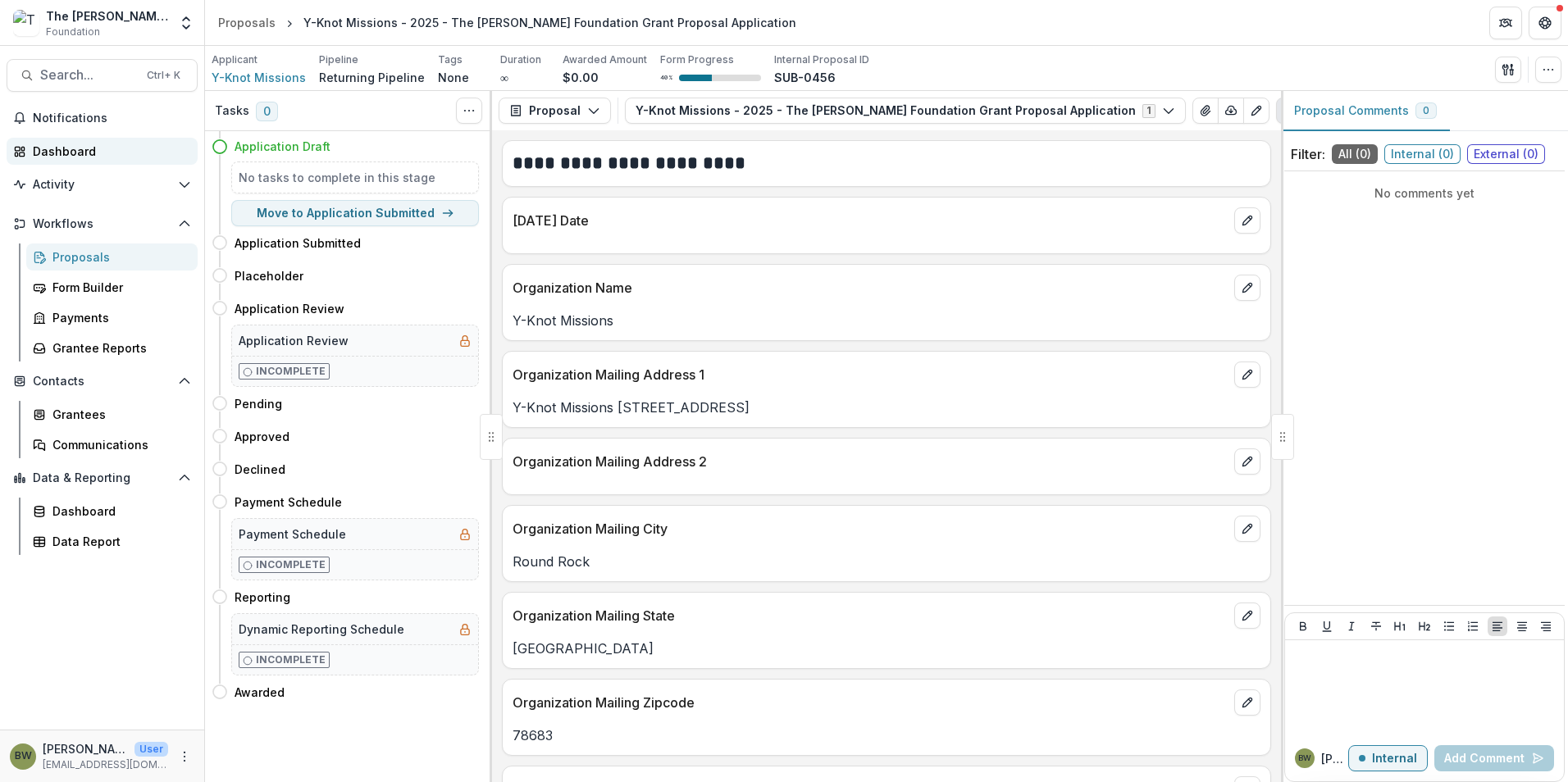
click at [66, 150] on div "Dashboard" at bounding box center [108, 151] width 151 height 17
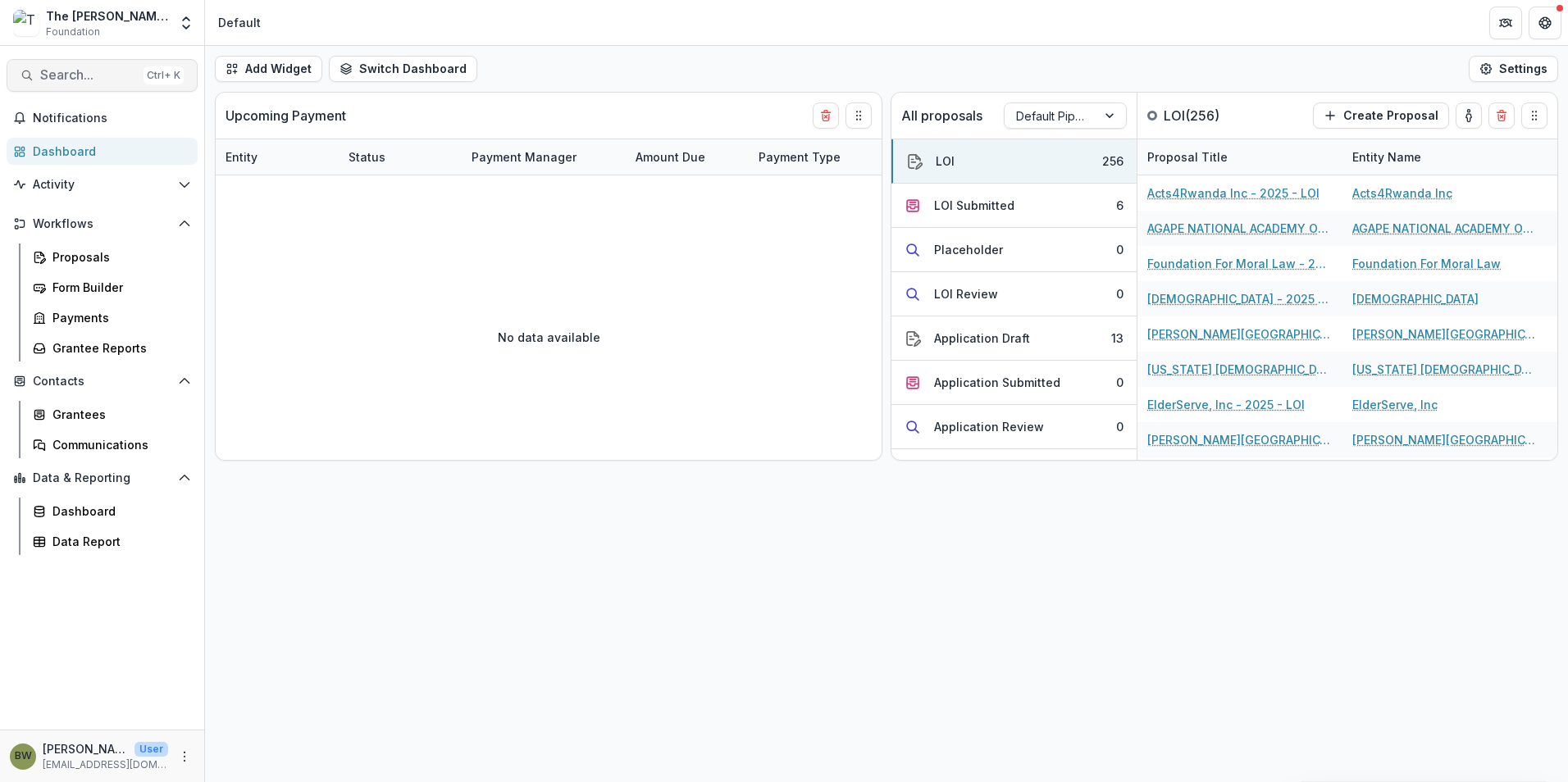
click at [106, 74] on span "Search..." at bounding box center [88, 75] width 97 height 15
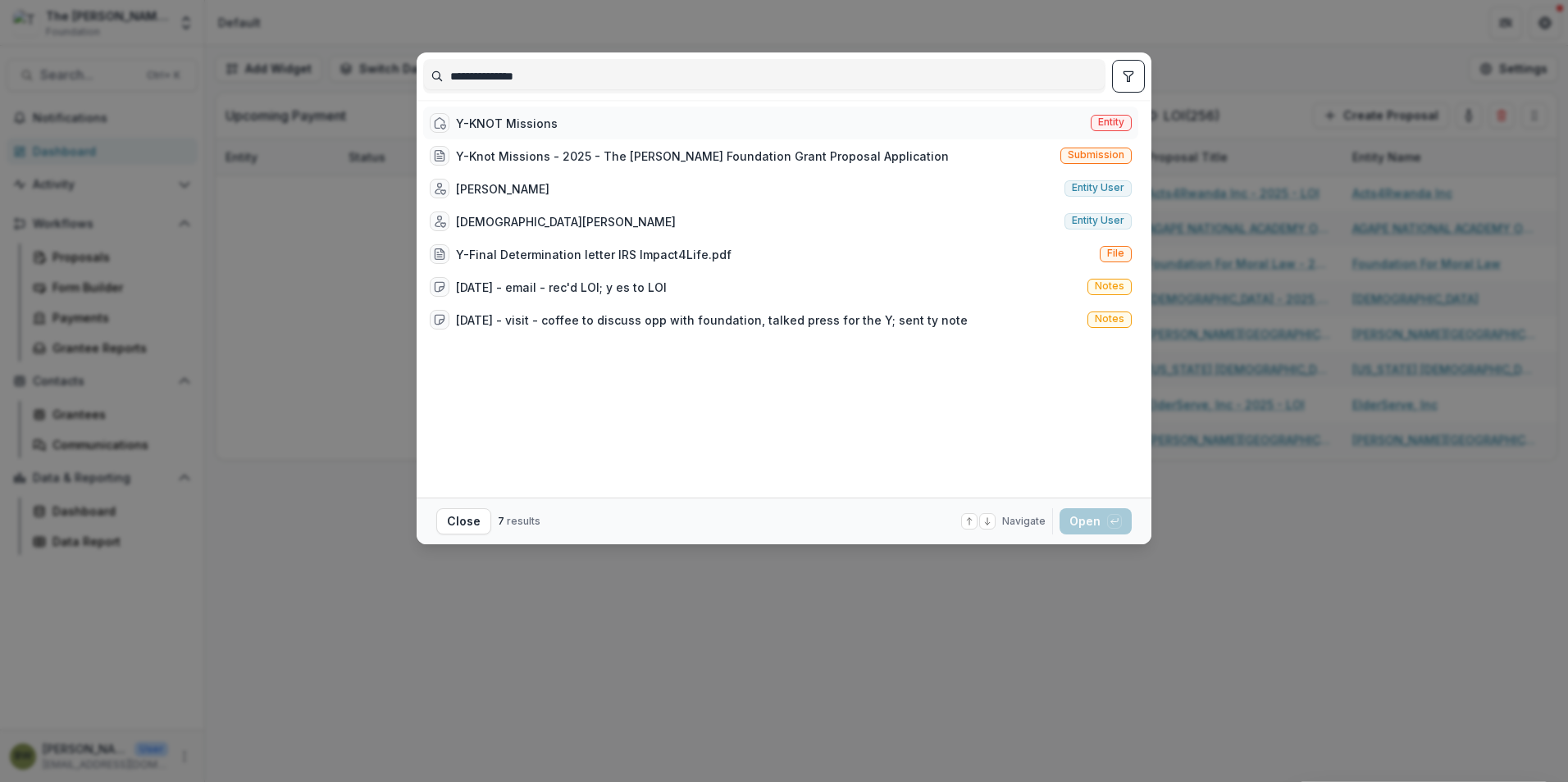
type input "**********"
click at [504, 121] on div "Y-KNOT Missions" at bounding box center [506, 123] width 102 height 17
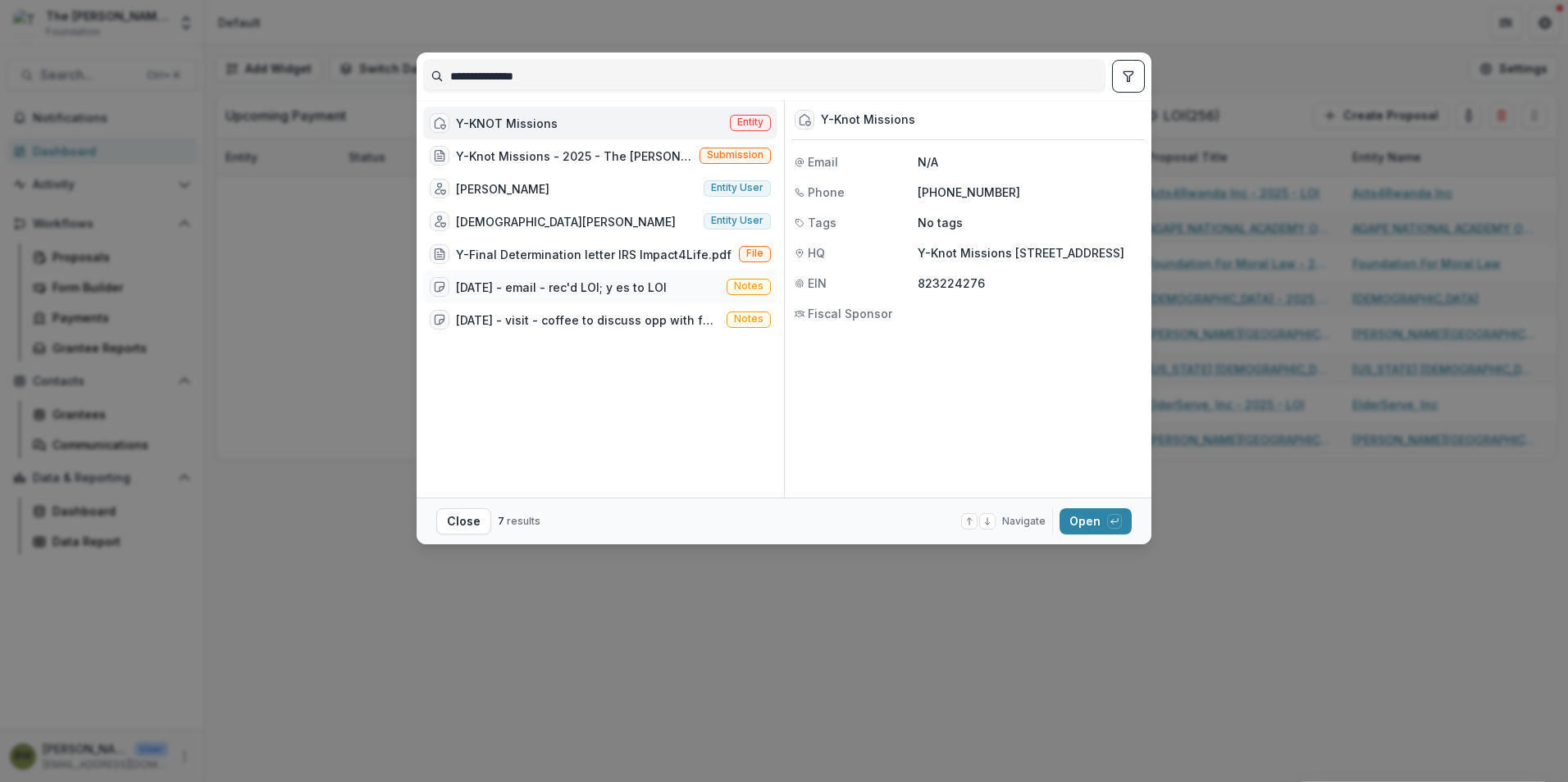
click at [750, 290] on span "Notes" at bounding box center [748, 285] width 30 height 11
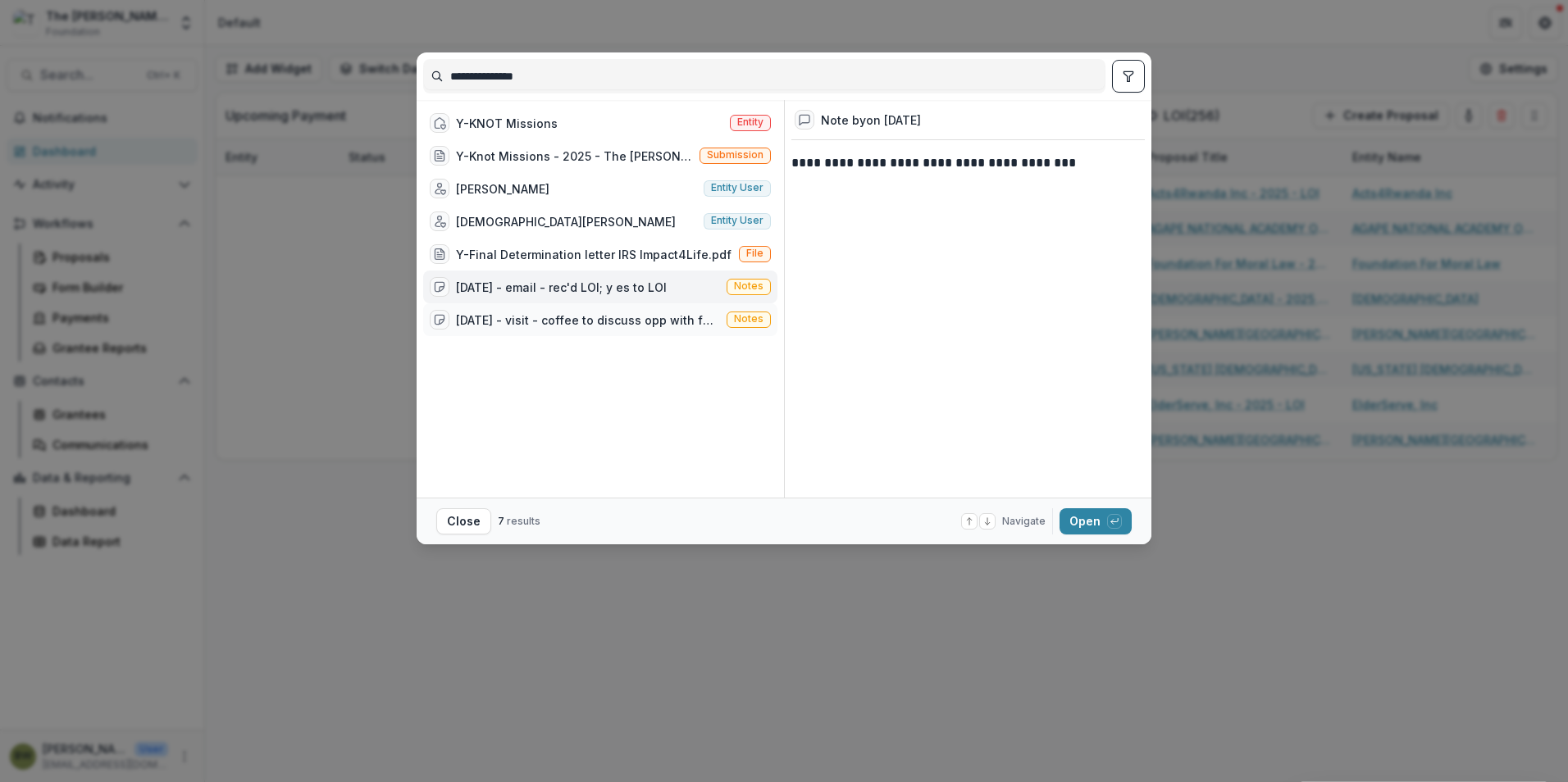
click at [516, 315] on div "11/02/2020 - visit - coffee to discuss opp with foundation, talked press for th…" at bounding box center [587, 320] width 264 height 17
click at [451, 524] on button "Close" at bounding box center [463, 521] width 55 height 26
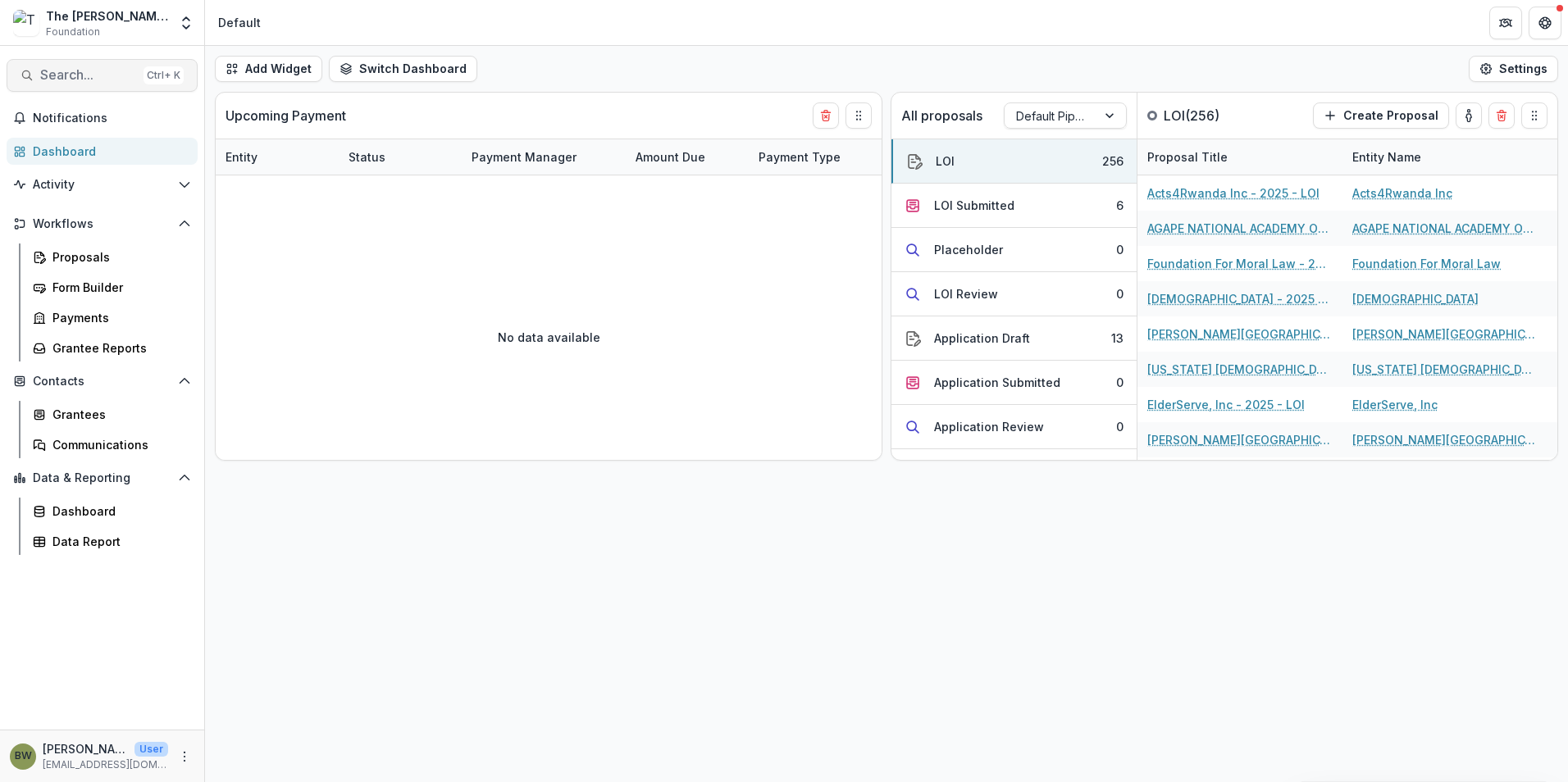
click at [75, 74] on span "Search..." at bounding box center [88, 75] width 97 height 15
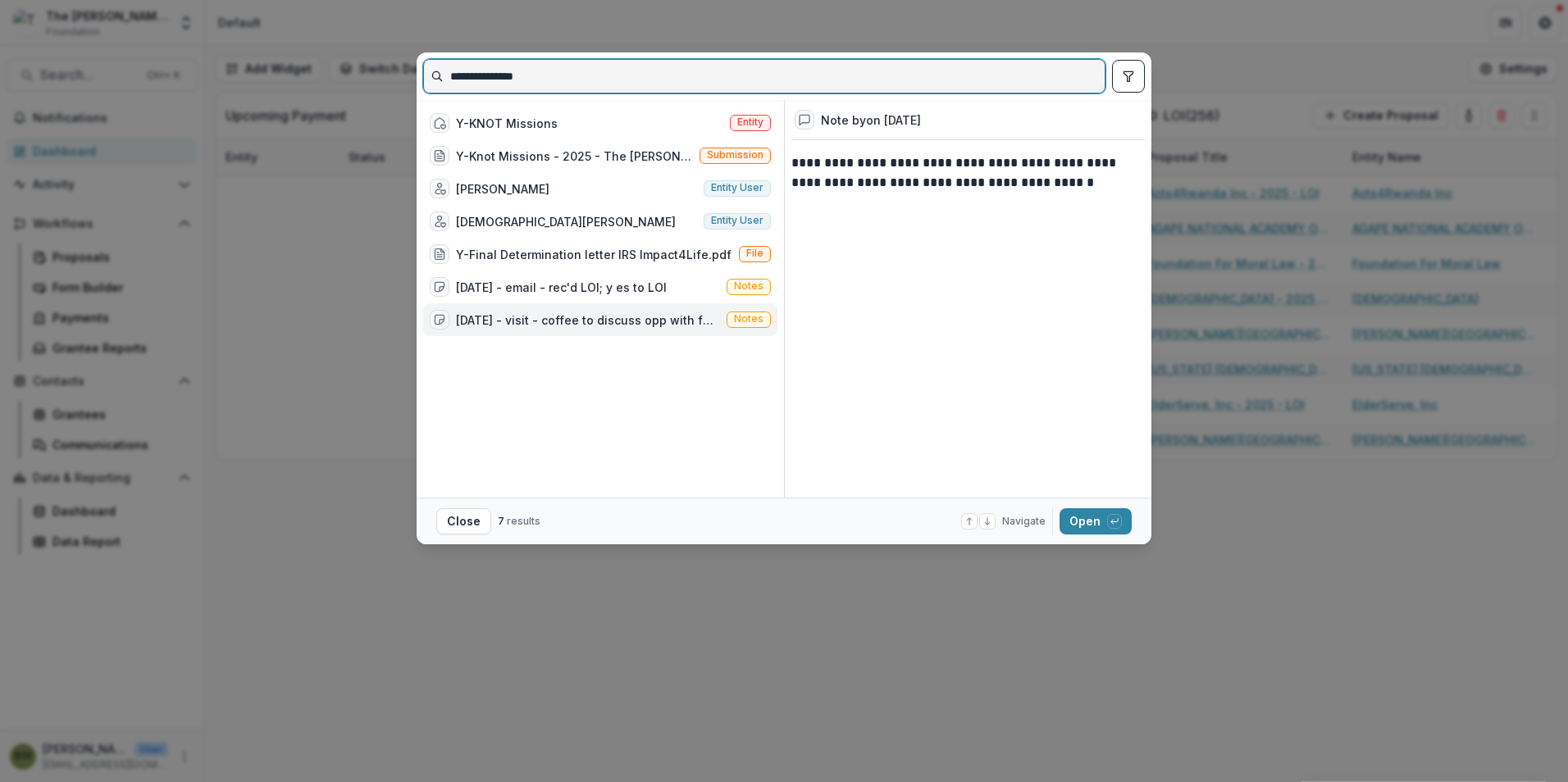
drag, startPoint x: 75, startPoint y: 74, endPoint x: 704, endPoint y: 75, distance: 629.0
click at [704, 75] on input "**********" at bounding box center [764, 76] width 681 height 26
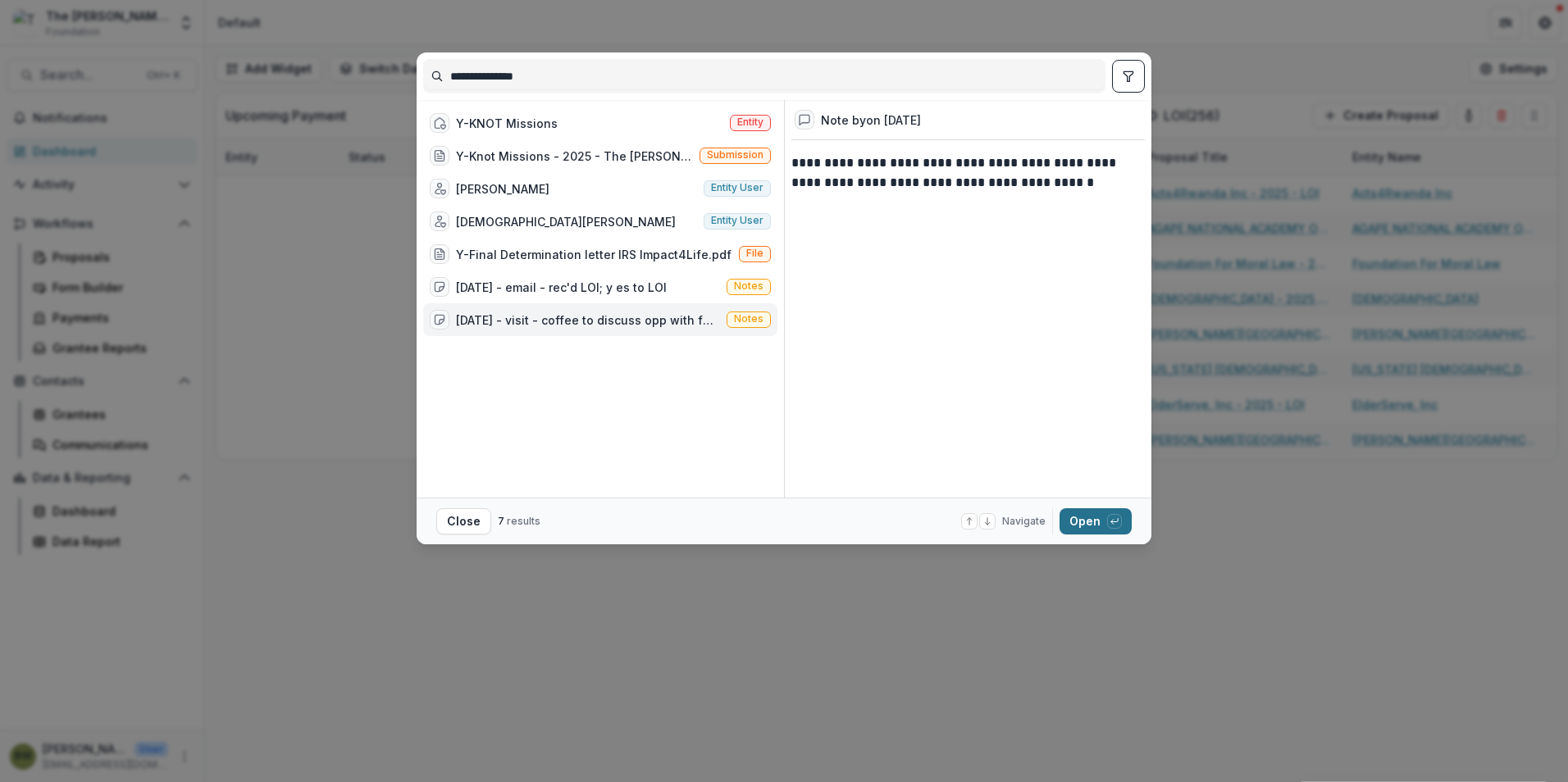
click at [1095, 521] on button "Open with enter key" at bounding box center [1095, 521] width 72 height 26
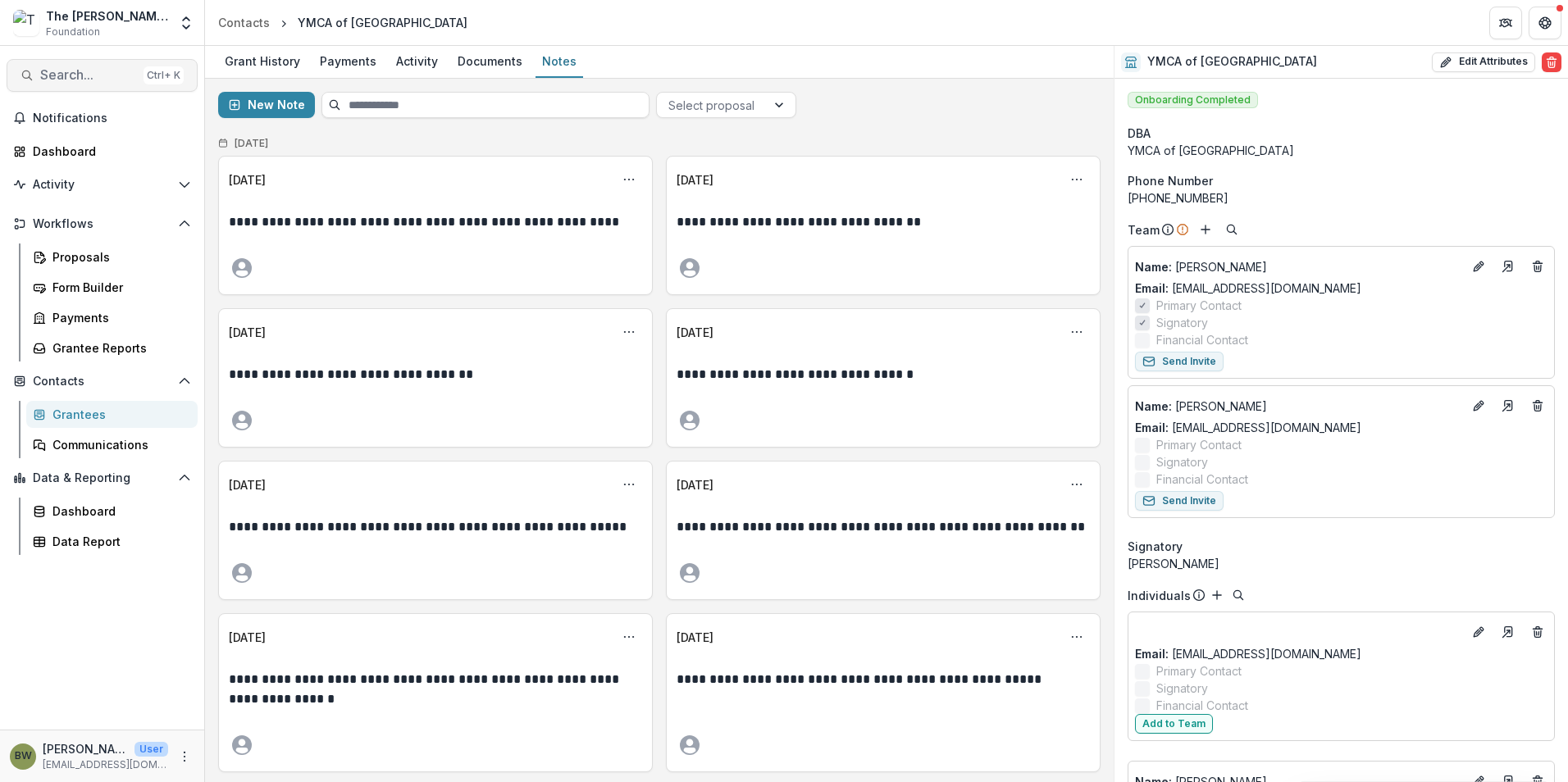
click at [68, 70] on span "Search..." at bounding box center [88, 75] width 97 height 15
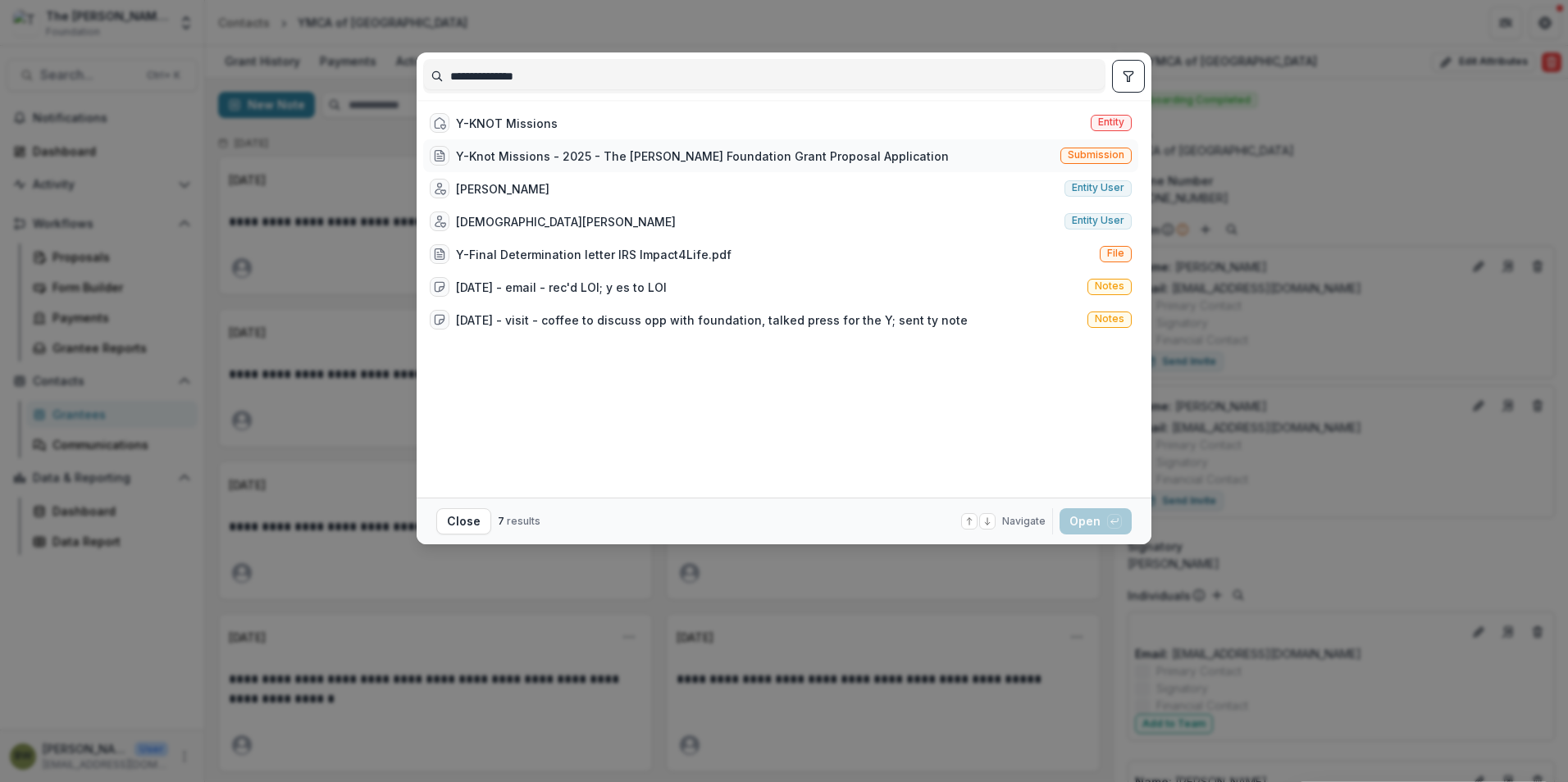
type input "**********"
click at [506, 149] on div "Y-Knot Missions - 2025 - The Bolick Foundation Grant Proposal Application" at bounding box center [702, 156] width 492 height 17
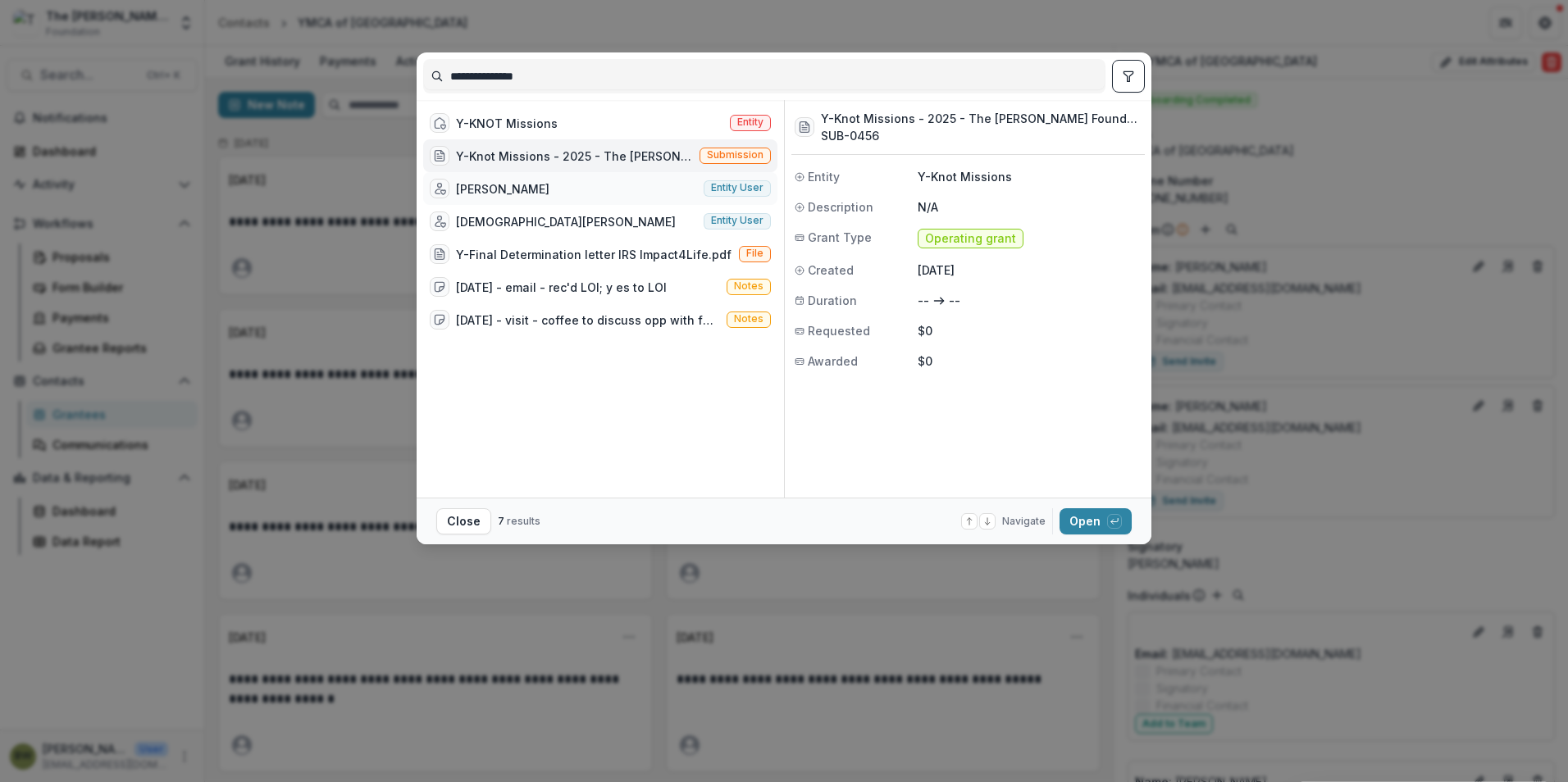
click at [492, 190] on div "Ava Faria" at bounding box center [502, 189] width 93 height 17
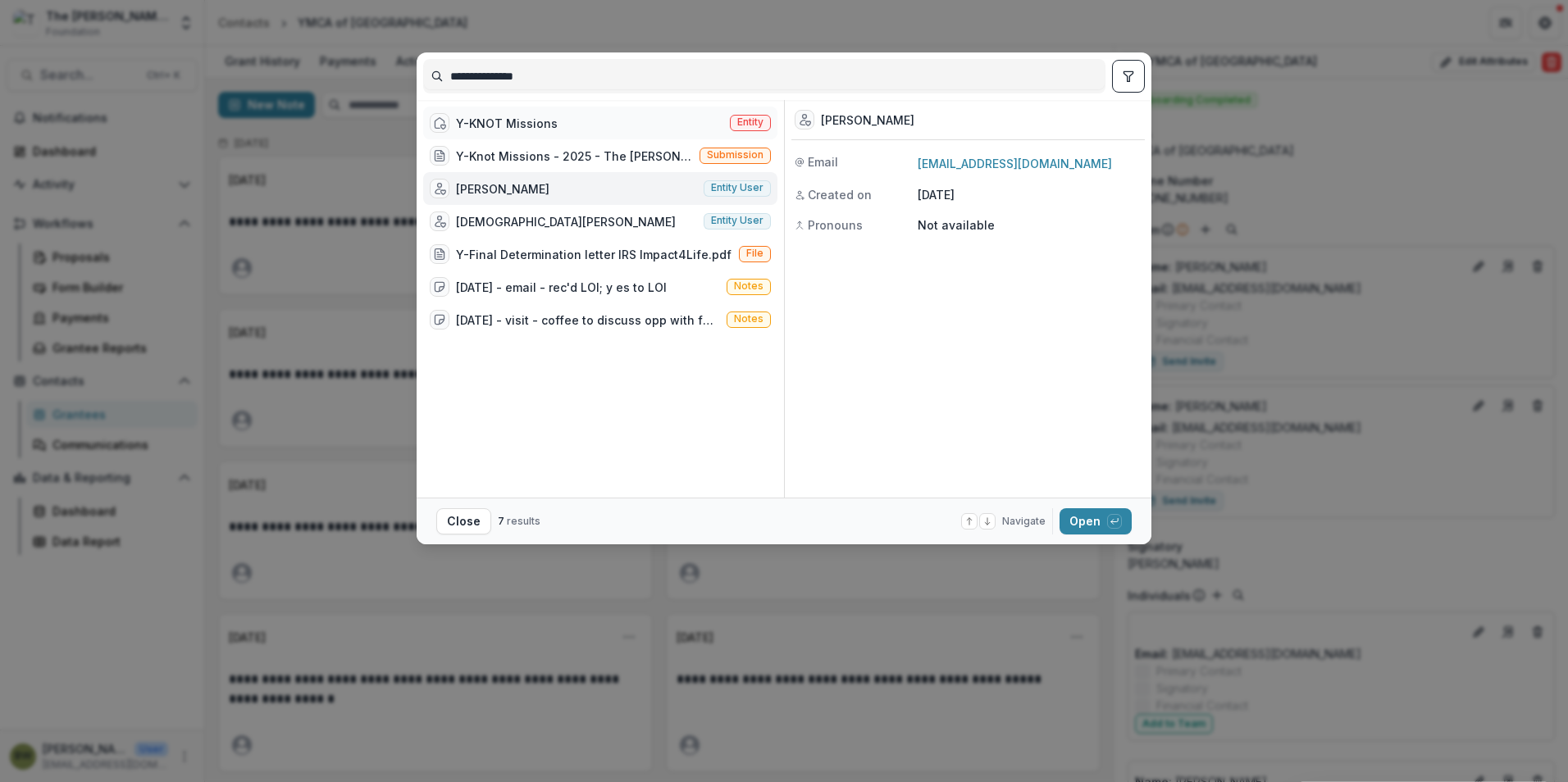
click at [494, 128] on div "Y-KNOT Missions" at bounding box center [506, 123] width 102 height 17
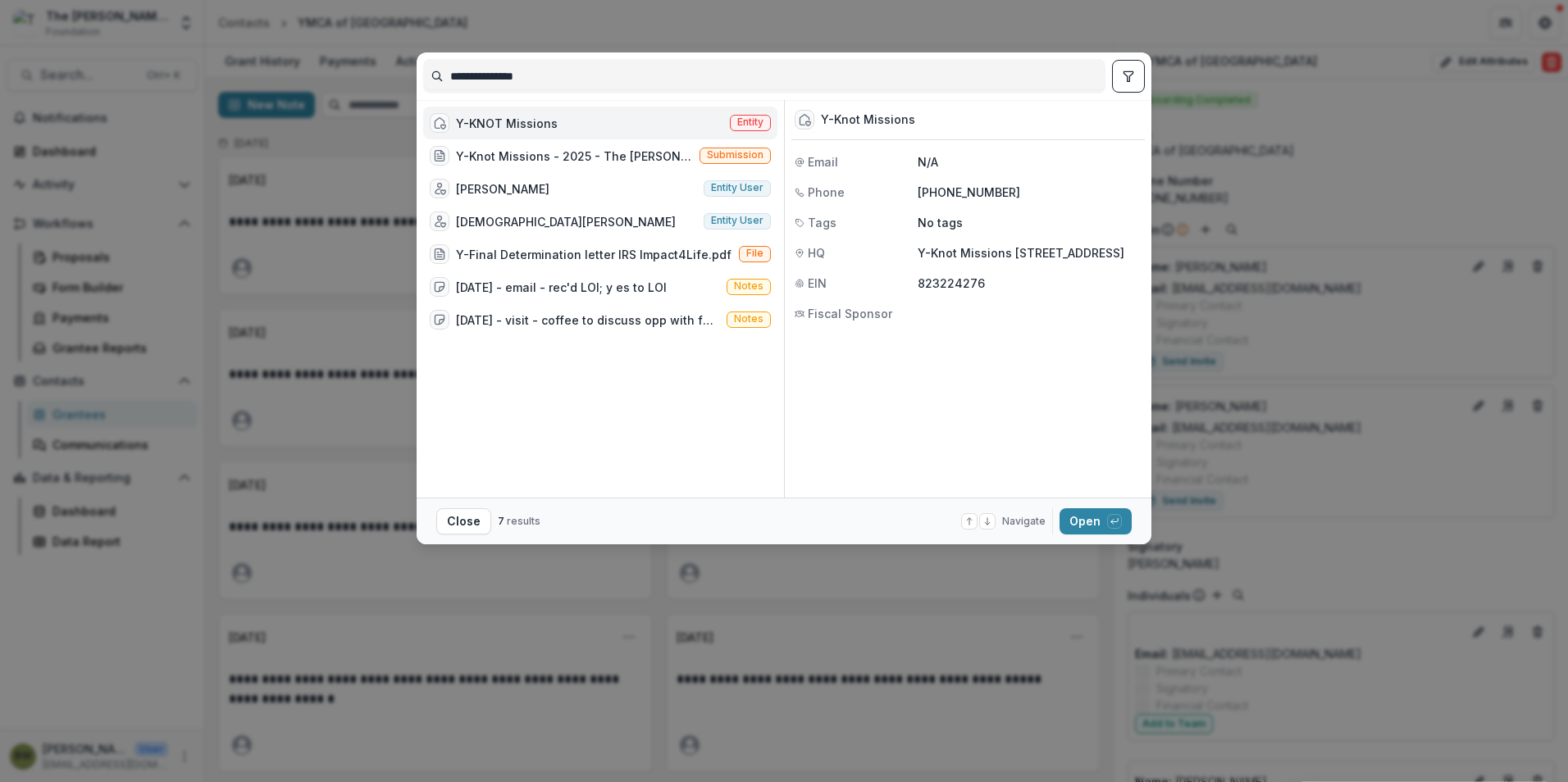
click at [749, 121] on span "Entity" at bounding box center [750, 121] width 27 height 11
